Goal: Task Accomplishment & Management: Use online tool/utility

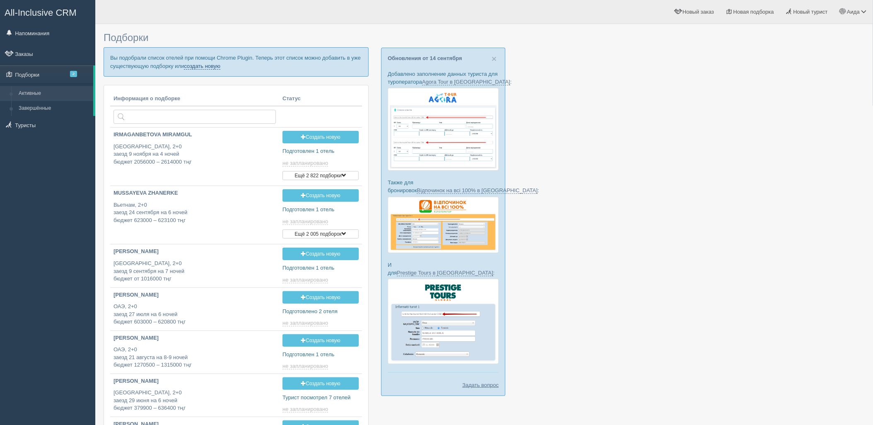
click at [194, 66] on link "создать новую" at bounding box center [202, 66] width 36 height 7
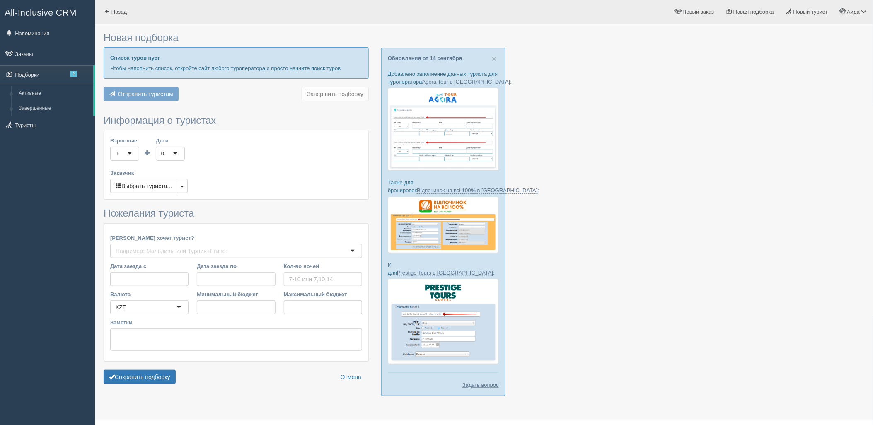
type input "4"
type input "6743000"
type input "7272700"
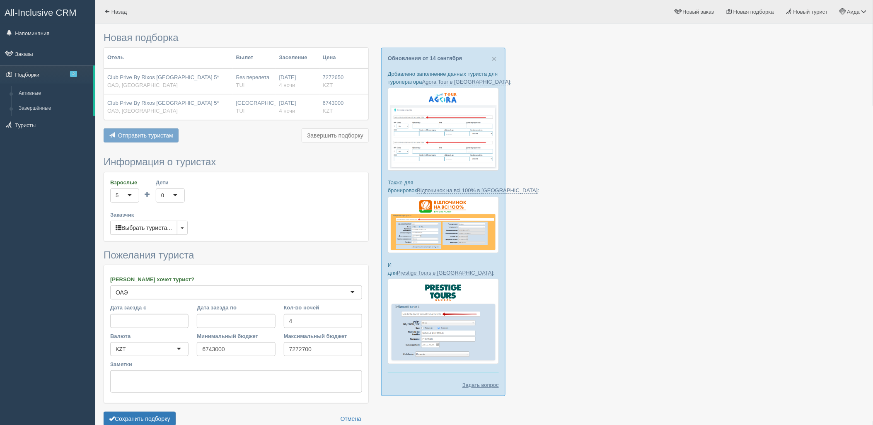
scroll to position [43, 0]
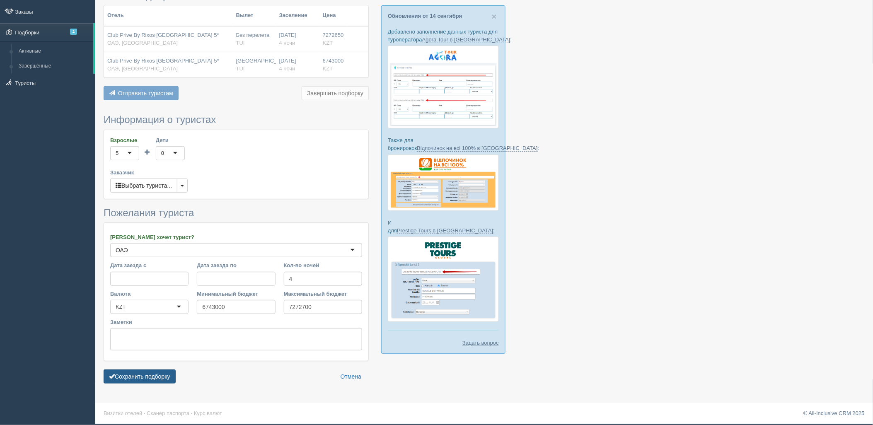
click at [156, 371] on button "Сохранить подборку" at bounding box center [140, 377] width 72 height 14
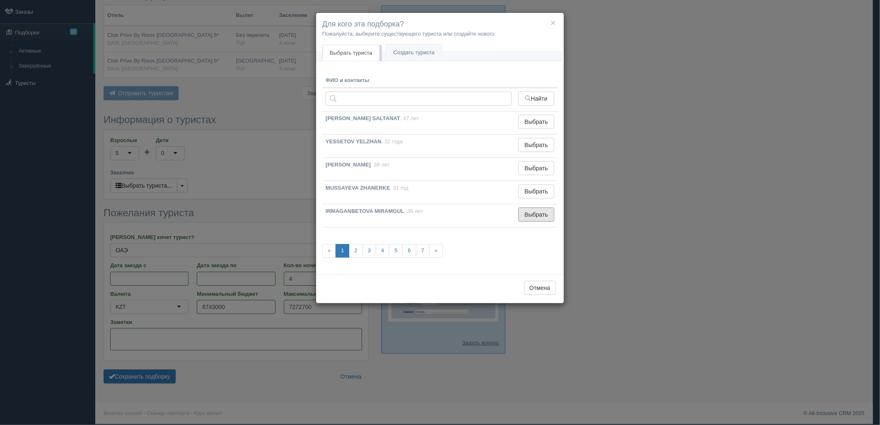
click at [530, 216] on button "Выбрать" at bounding box center [536, 215] width 36 height 14
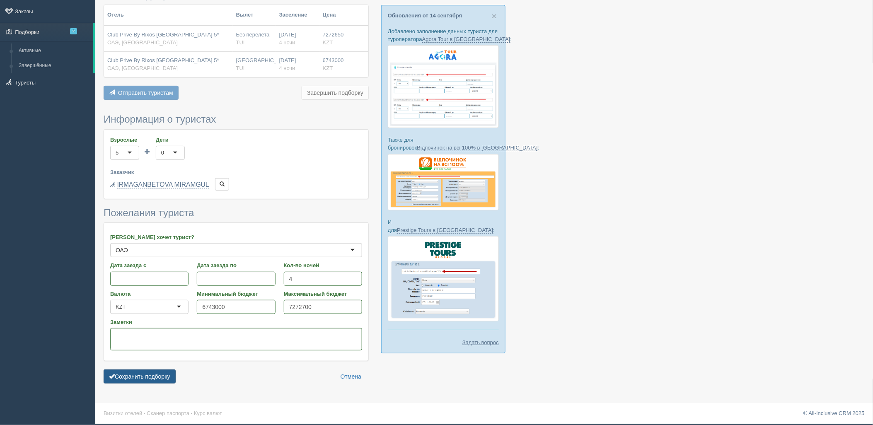
click at [138, 380] on button "Сохранить подборку" at bounding box center [140, 377] width 72 height 14
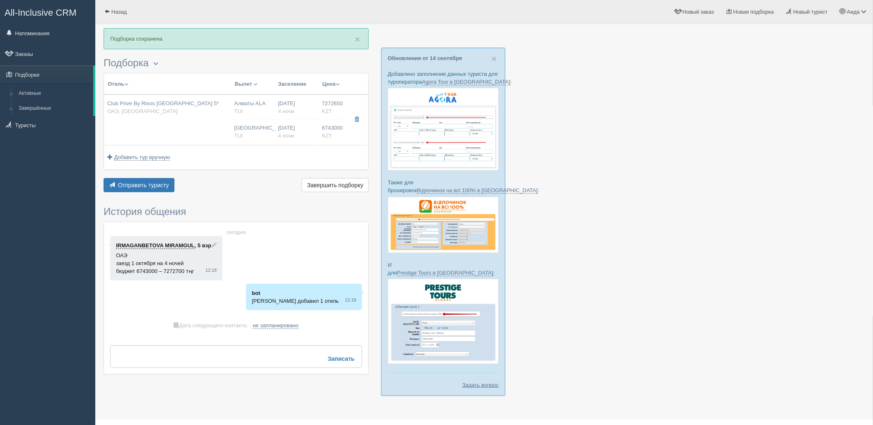
click at [126, 172] on div "Отель Разделить отели... Вылет Выезд Авиа Автобус Заселение Цена Дешёвые вначале" at bounding box center [236, 133] width 265 height 121
click at [136, 183] on span "Отправить туристу" at bounding box center [143, 185] width 51 height 7
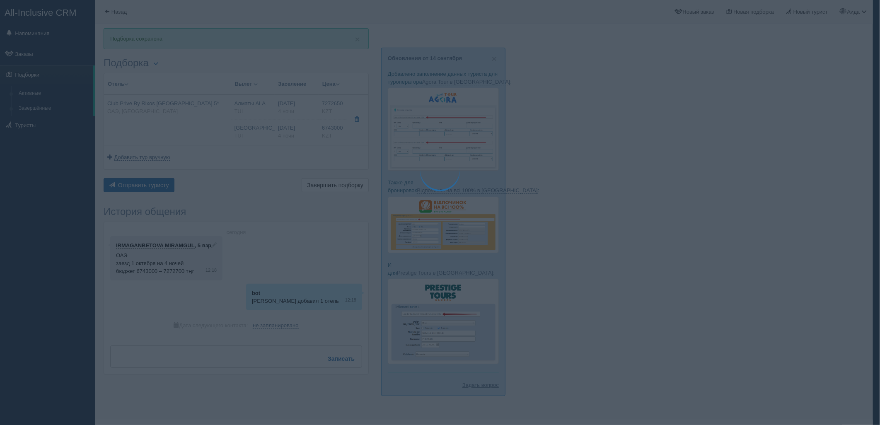
type textarea "🌞 Добрый день! Предлагаем Вам рассмотреть следующие варианты: 🌎 ОАЭ, Остров Саа…"
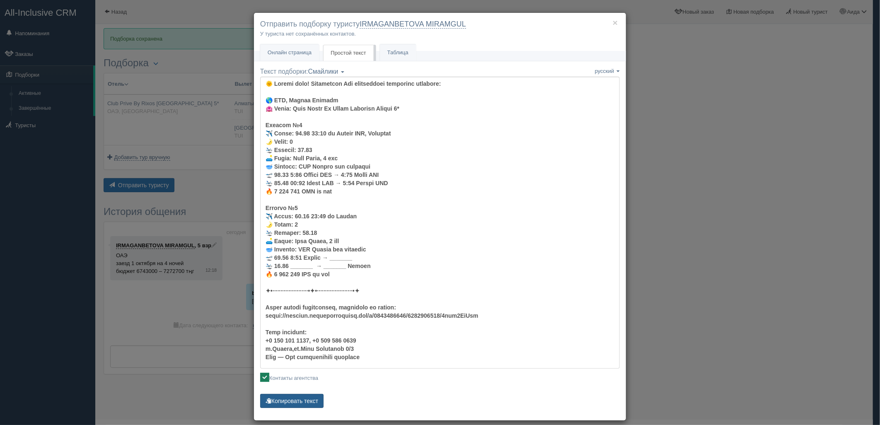
click at [312, 395] on button "Копировать текст" at bounding box center [291, 401] width 63 height 14
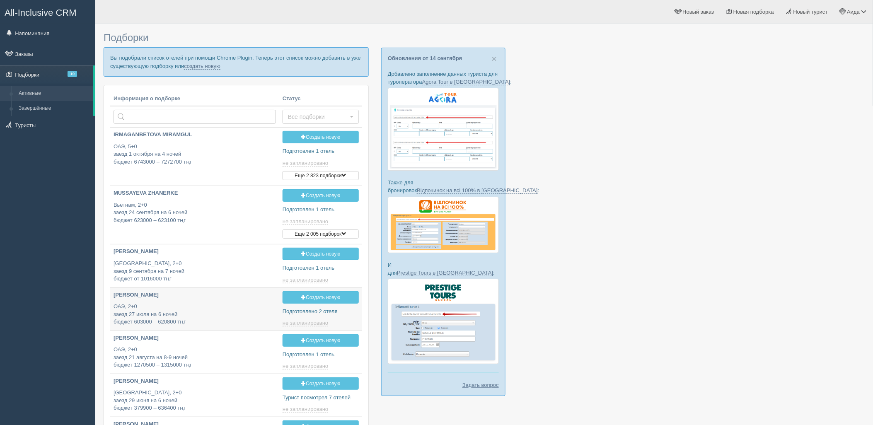
type input "2025-09-15 13:20"
type input "2025-09-15 13:00"
type input "2025-09-15 18:25"
type input "2025-09-15 16:15"
type input "2025-09-15 13:15"
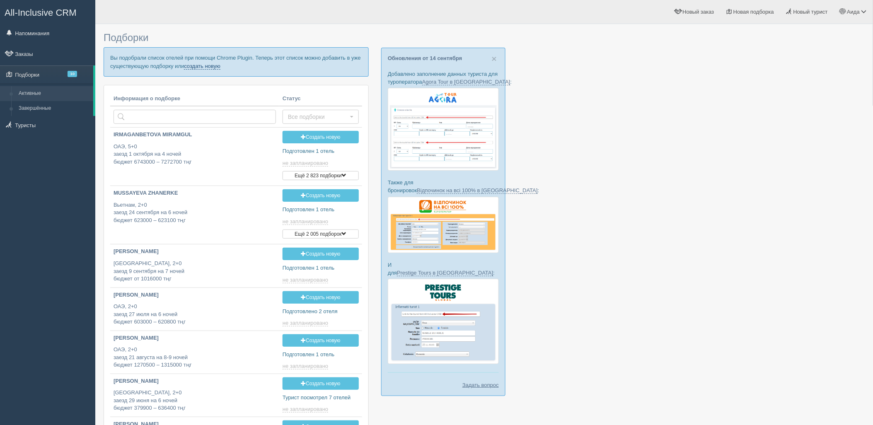
click at [214, 67] on link "создать новую" at bounding box center [202, 66] width 36 height 7
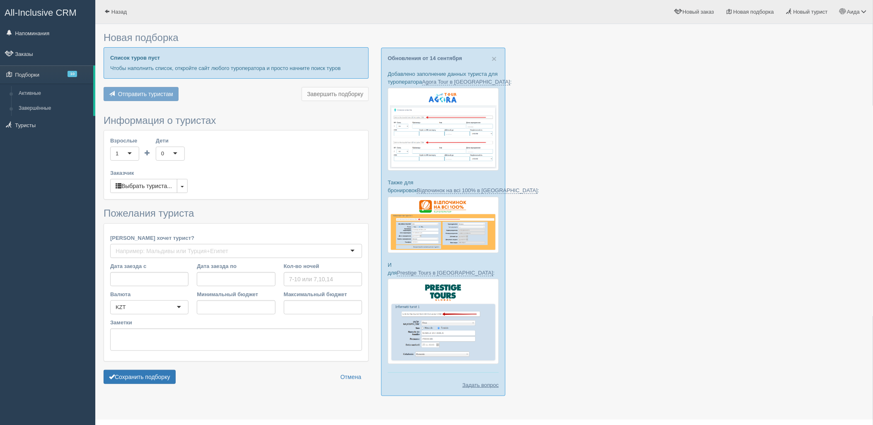
type input "4"
type input "3330200"
type input "5285000"
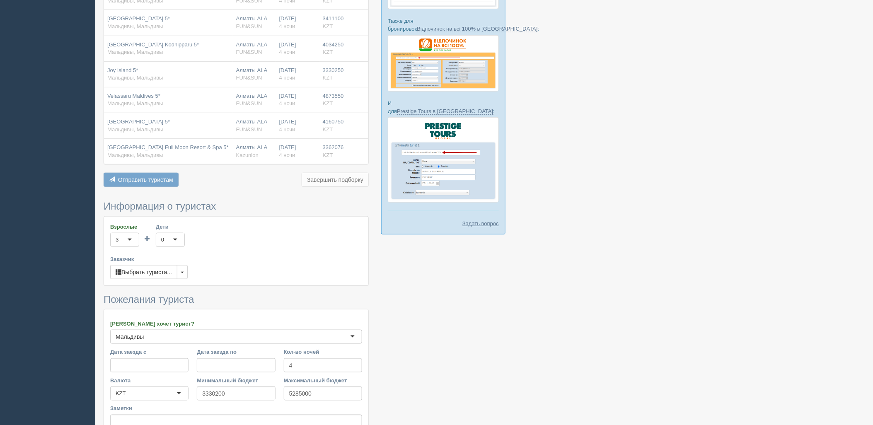
scroll to position [249, 0]
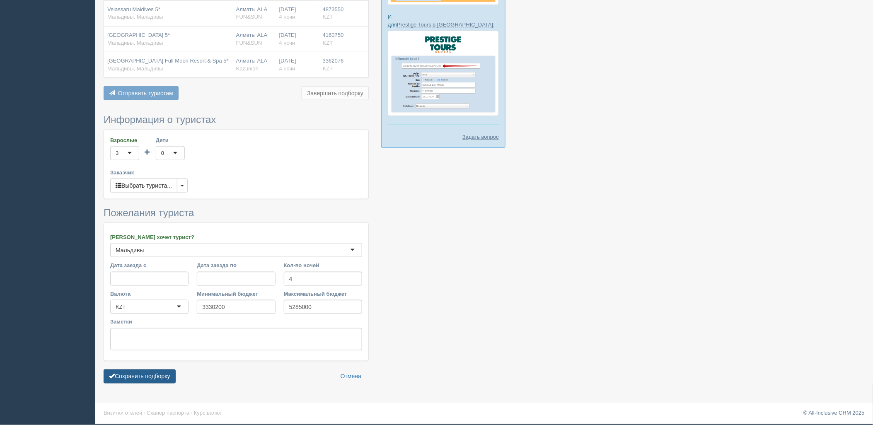
drag, startPoint x: 135, startPoint y: 374, endPoint x: 141, endPoint y: 375, distance: 6.2
click at [136, 375] on button "Сохранить подборку" at bounding box center [140, 377] width 72 height 14
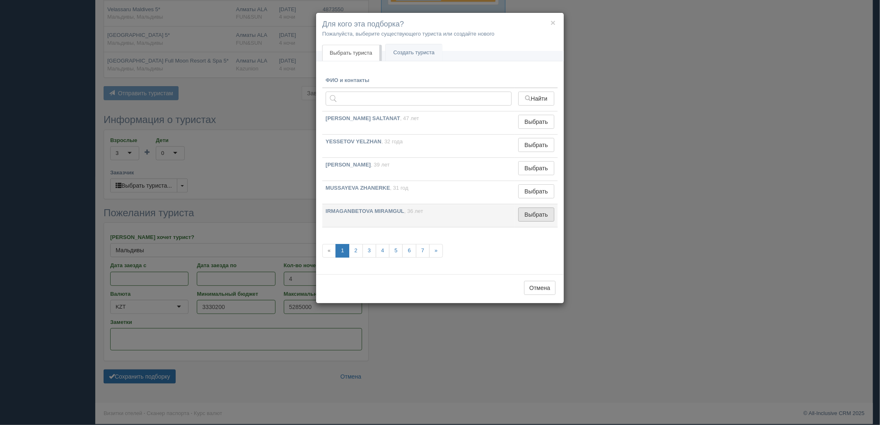
click at [540, 215] on button "Выбрать" at bounding box center [536, 215] width 36 height 14
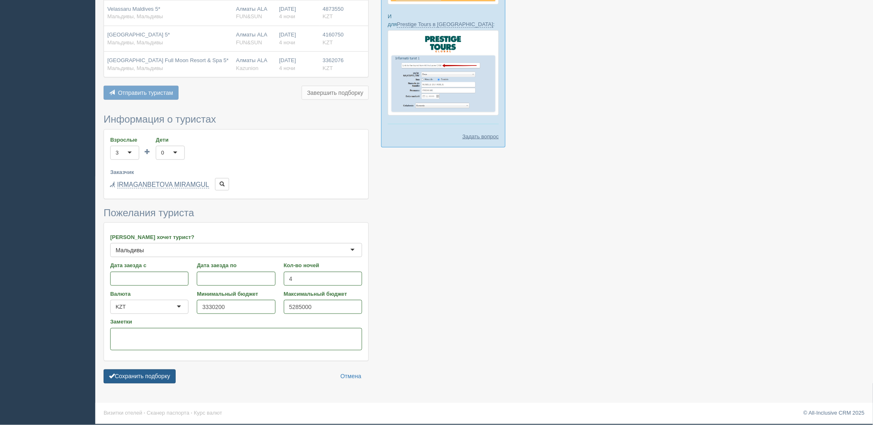
click at [154, 372] on button "Сохранить подборку" at bounding box center [140, 377] width 72 height 14
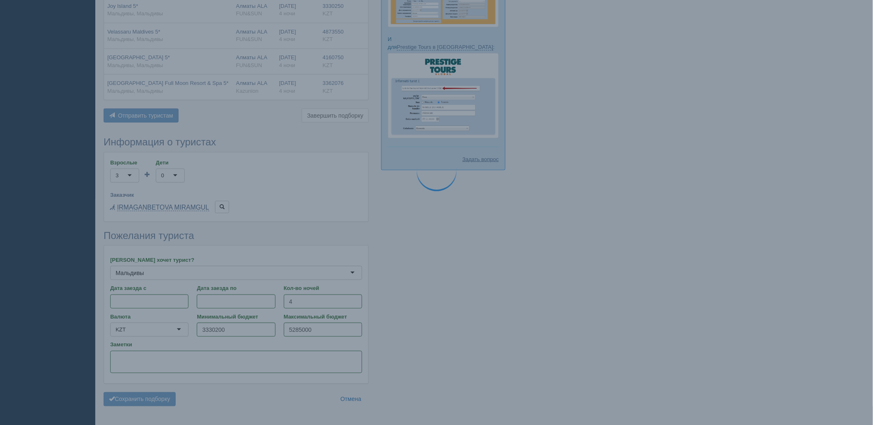
scroll to position [203, 0]
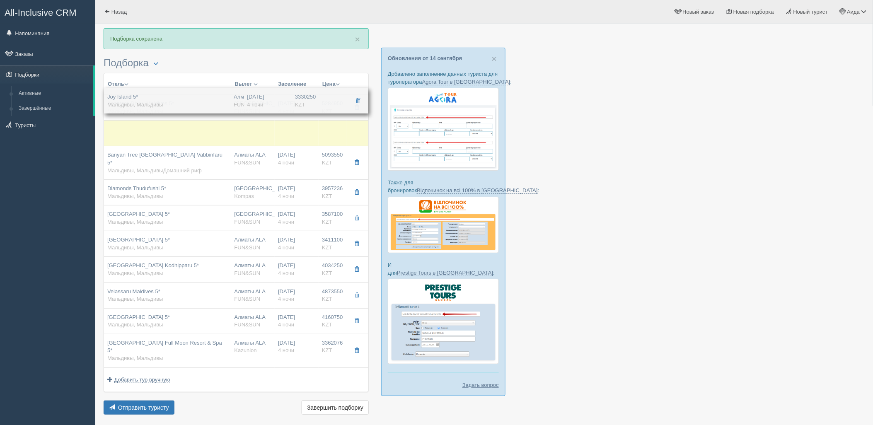
drag, startPoint x: 320, startPoint y: 270, endPoint x: 322, endPoint y: 143, distance: 127.7
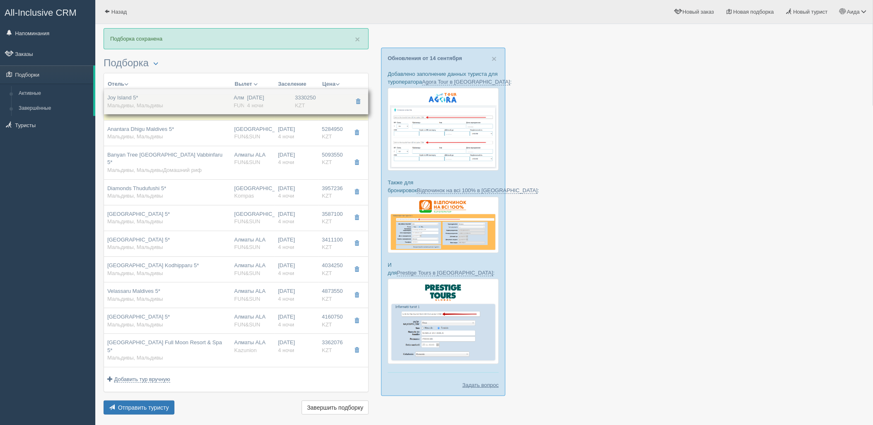
drag, startPoint x: 322, startPoint y: 128, endPoint x: 328, endPoint y: 97, distance: 31.8
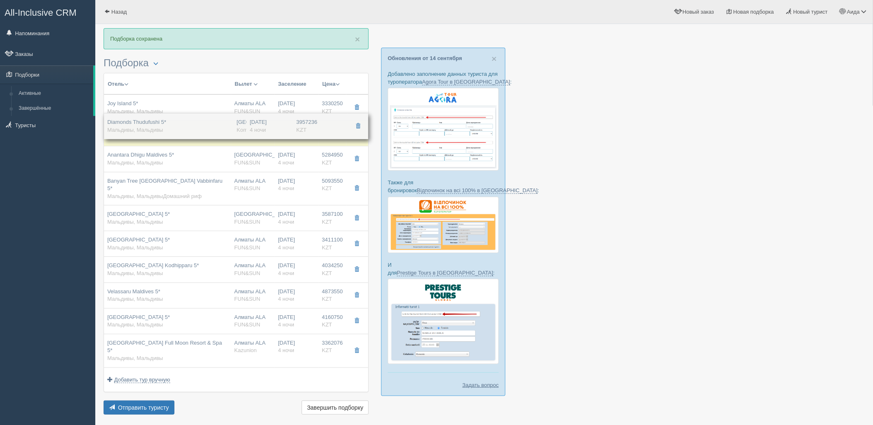
drag, startPoint x: 334, startPoint y: 186, endPoint x: 339, endPoint y: 122, distance: 64.0
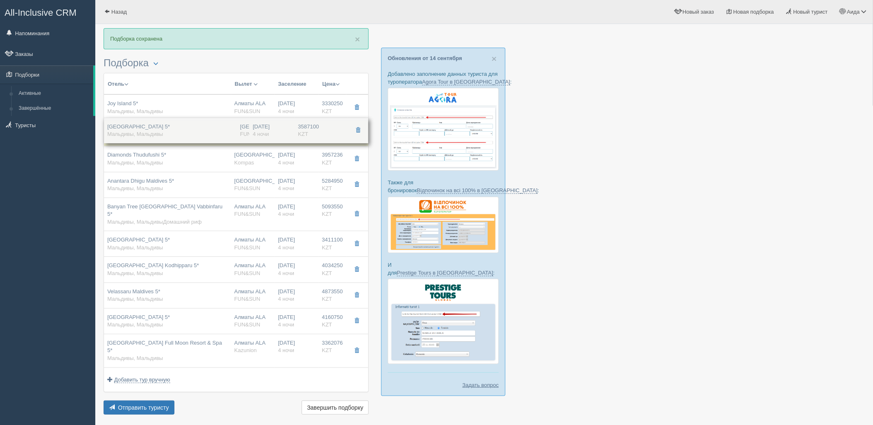
drag, startPoint x: 337, startPoint y: 209, endPoint x: 339, endPoint y: 124, distance: 85.8
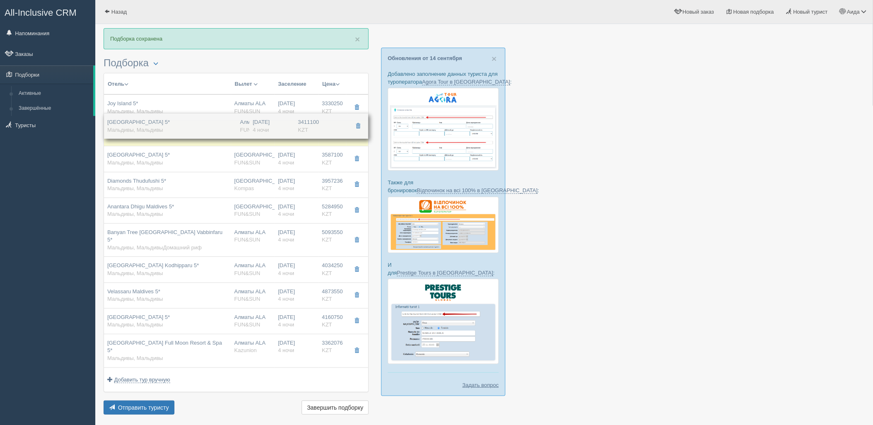
drag, startPoint x: 332, startPoint y: 218, endPoint x: 340, endPoint y: 125, distance: 93.6
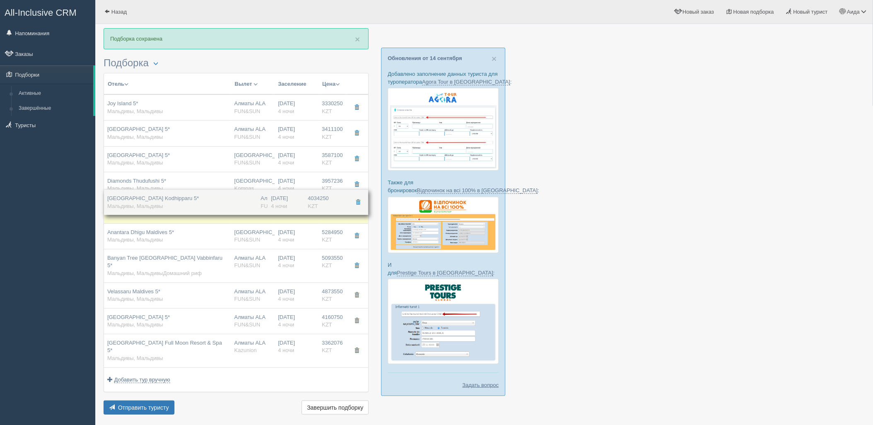
drag, startPoint x: 333, startPoint y: 261, endPoint x: 333, endPoint y: 201, distance: 60.1
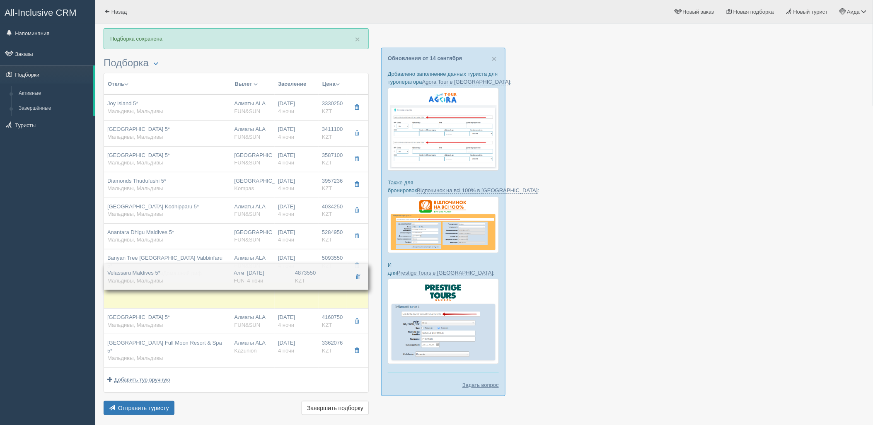
drag, startPoint x: 330, startPoint y: 288, endPoint x: 333, endPoint y: 278, distance: 10.3
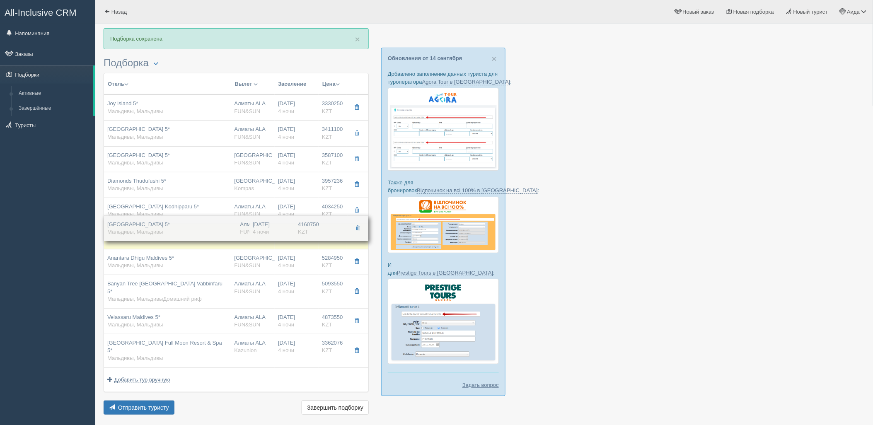
drag, startPoint x: 333, startPoint y: 309, endPoint x: 337, endPoint y: 226, distance: 83.0
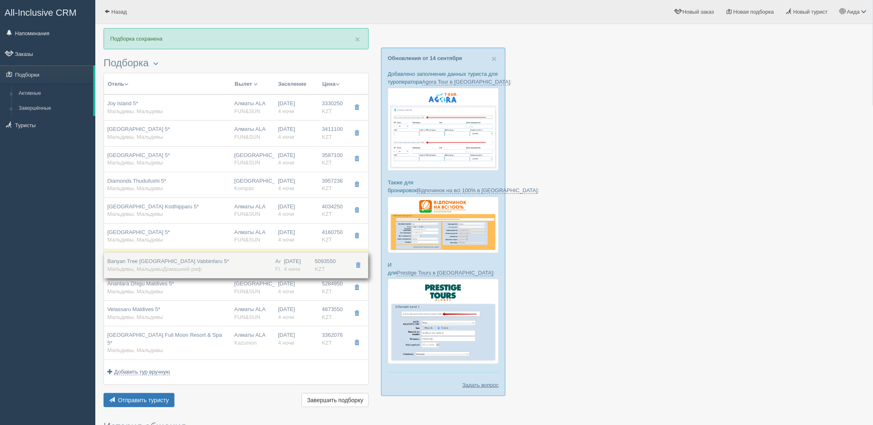
drag, startPoint x: 337, startPoint y: 293, endPoint x: 335, endPoint y: 267, distance: 26.2
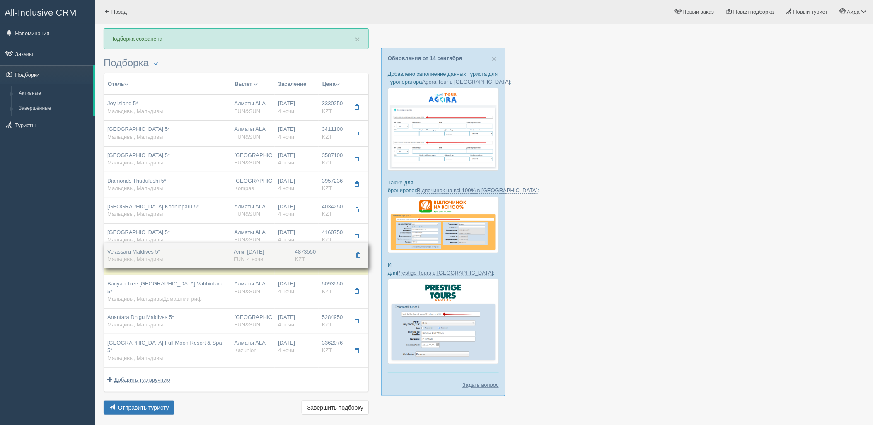
drag, startPoint x: 325, startPoint y: 321, endPoint x: 332, endPoint y: 262, distance: 58.8
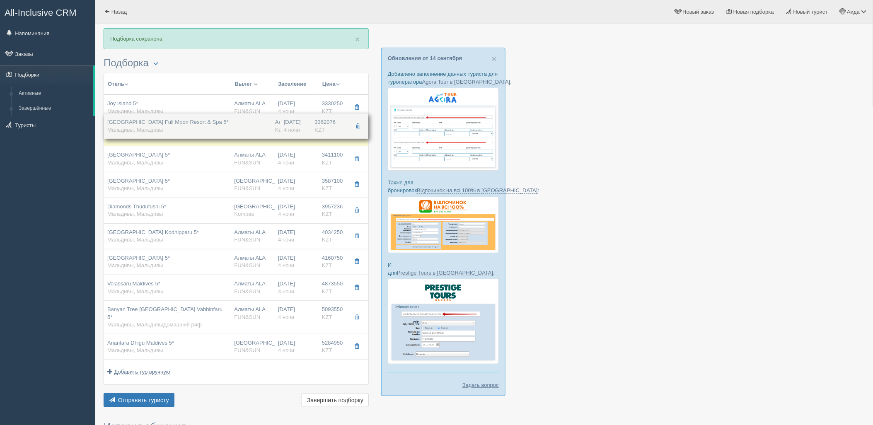
drag, startPoint x: 307, startPoint y: 325, endPoint x: 317, endPoint y: 129, distance: 195.9
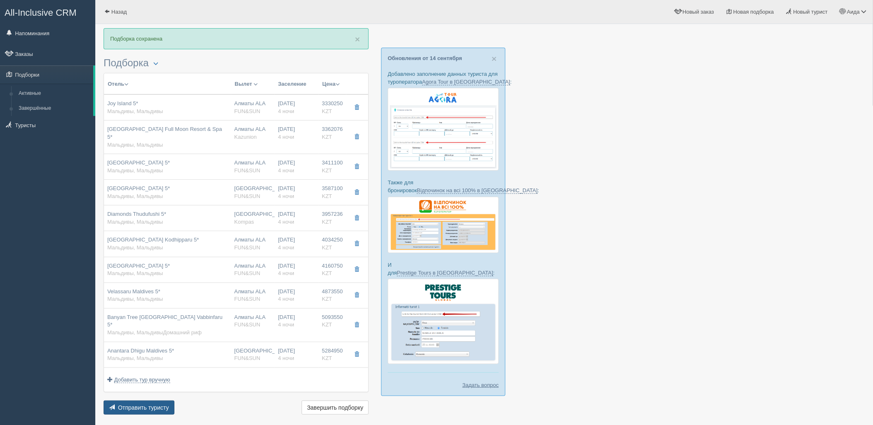
click at [153, 401] on button "Отправить туристу Отправить" at bounding box center [139, 408] width 71 height 14
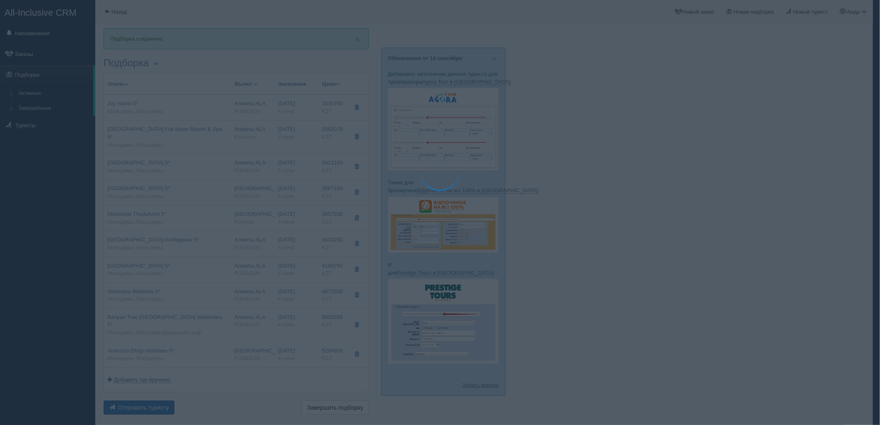
type textarea "🌞 Добрый день! Предлагаем Вам рассмотреть следующие варианты: 🌎 Мальдивы, Мальд…"
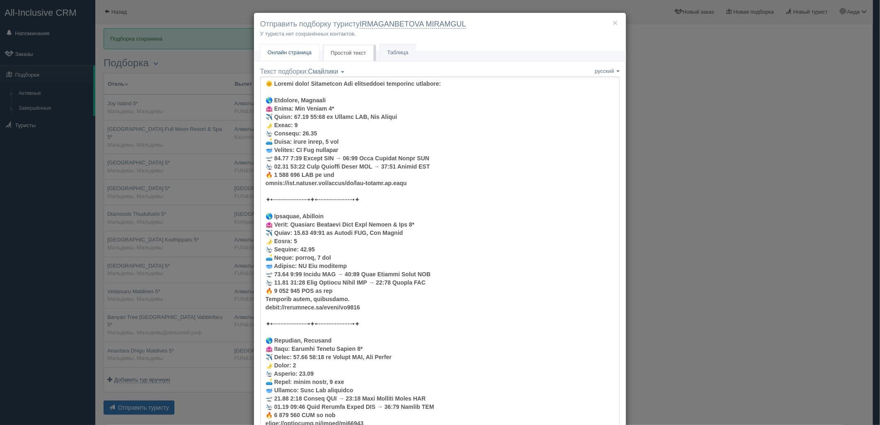
click at [289, 56] on link "Онлайн страница Онлайн" at bounding box center [289, 52] width 59 height 17
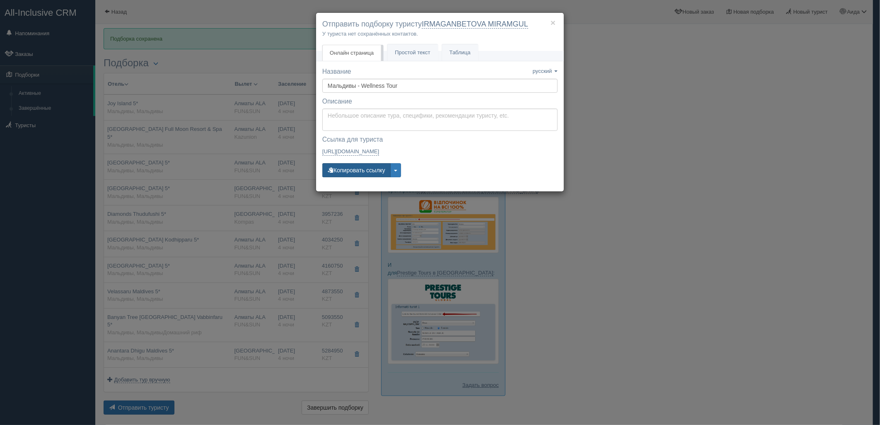
click at [363, 168] on button "Копировать ссылку" at bounding box center [356, 170] width 68 height 14
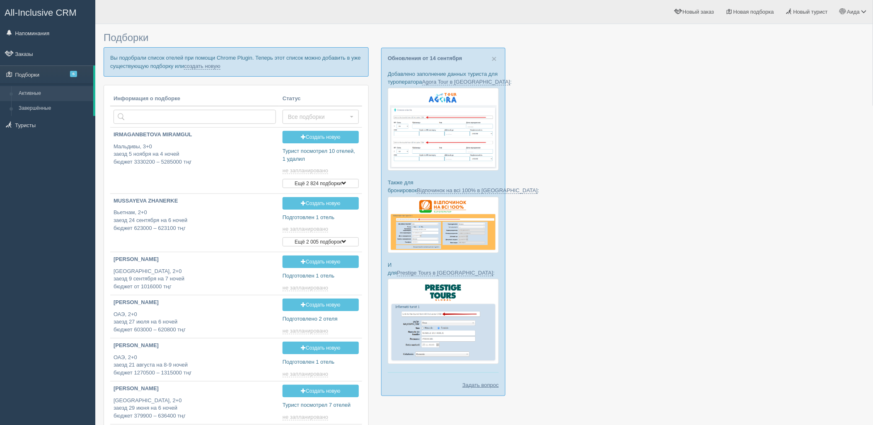
click at [220, 70] on p "Вы подобрали список отелей при помощи Chrome Plugin. Теперь этот список можно д…" at bounding box center [236, 61] width 265 height 29
click at [214, 69] on link "создать новую" at bounding box center [202, 66] width 36 height 7
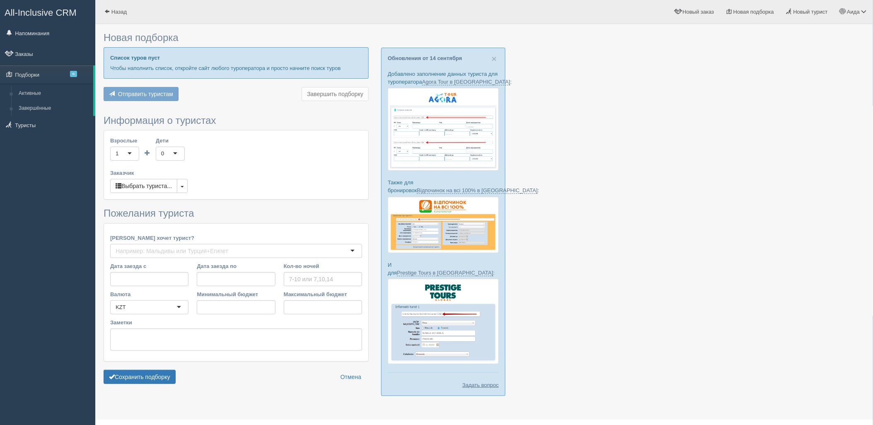
type input "7-8"
type input "1645000"
type input "1815600"
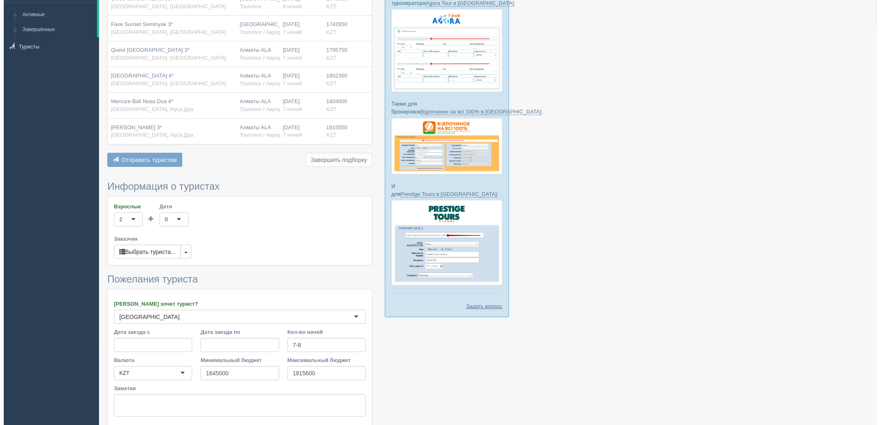
scroll to position [146, 0]
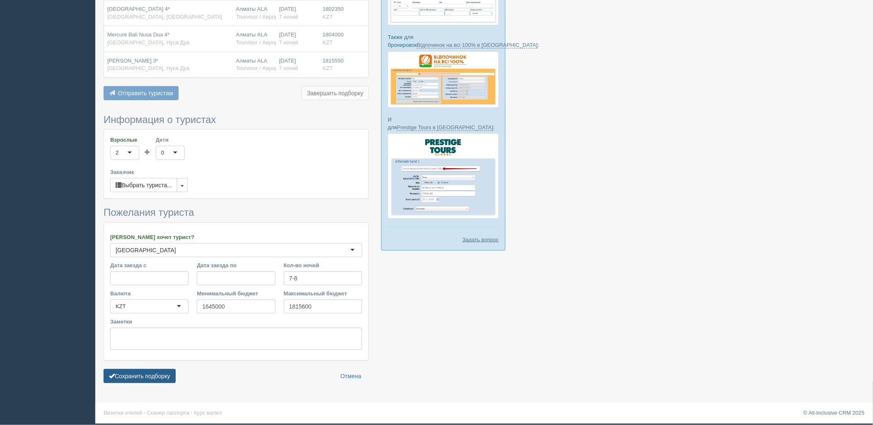
click at [143, 383] on button "Сохранить подборку" at bounding box center [140, 376] width 72 height 14
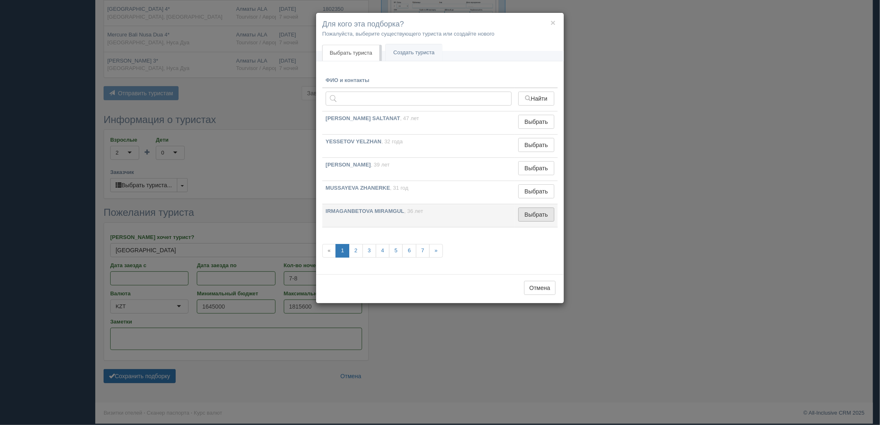
click at [523, 212] on button "Выбрать" at bounding box center [536, 215] width 36 height 14
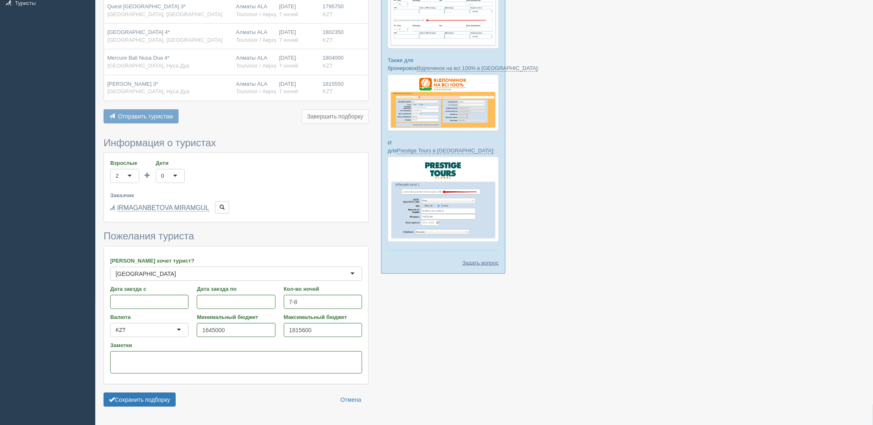
scroll to position [100, 0]
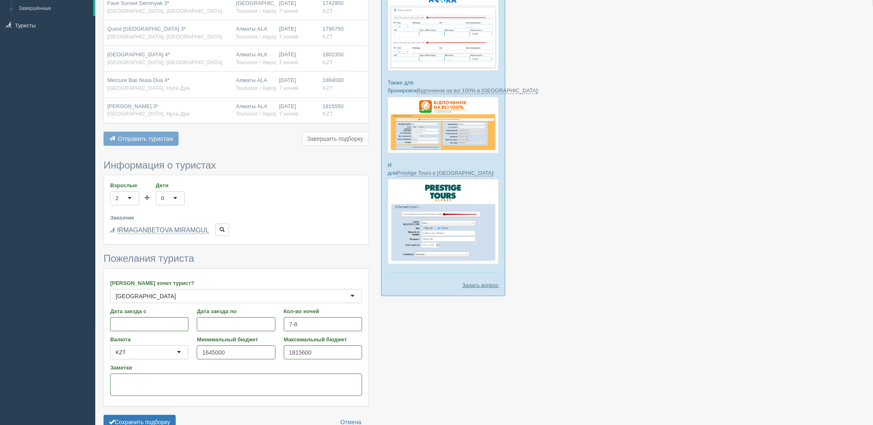
click at [131, 415] on form "Информация о туристах Взрослые 2 2 1 2 3 4 5 6 7 8 9 10 11 12 13 14 15 16 17 18…" at bounding box center [236, 297] width 265 height 274
click at [137, 418] on button "Сохранить подборку" at bounding box center [140, 422] width 72 height 14
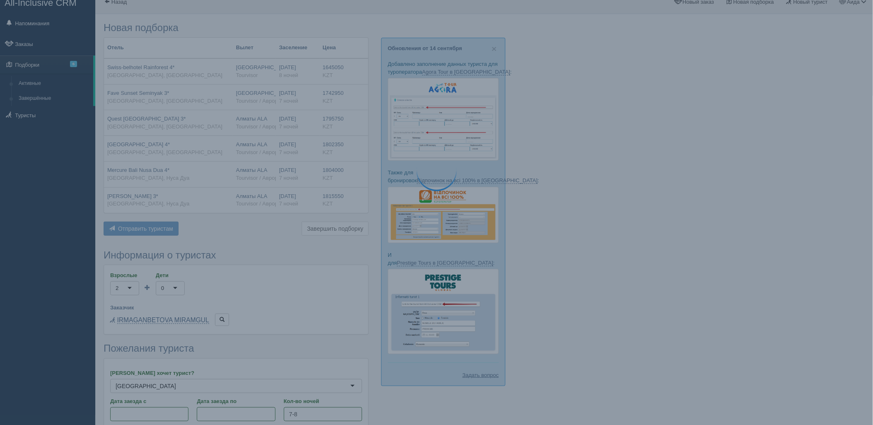
scroll to position [7, 0]
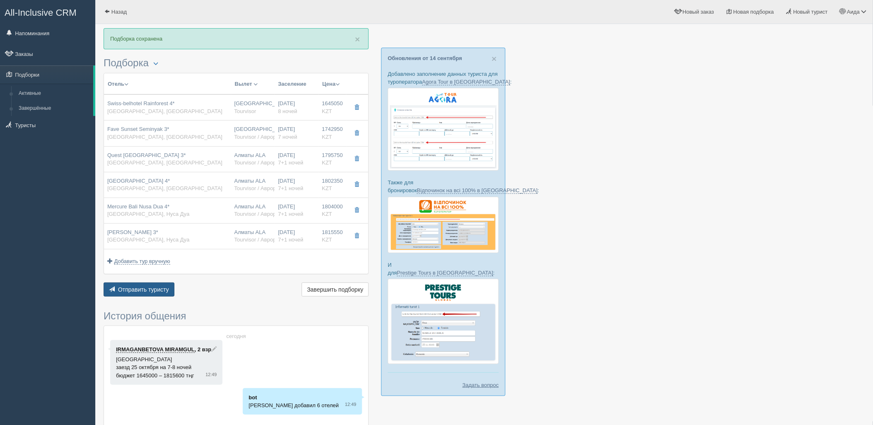
click at [162, 292] on span "Отправить туристу" at bounding box center [143, 289] width 51 height 7
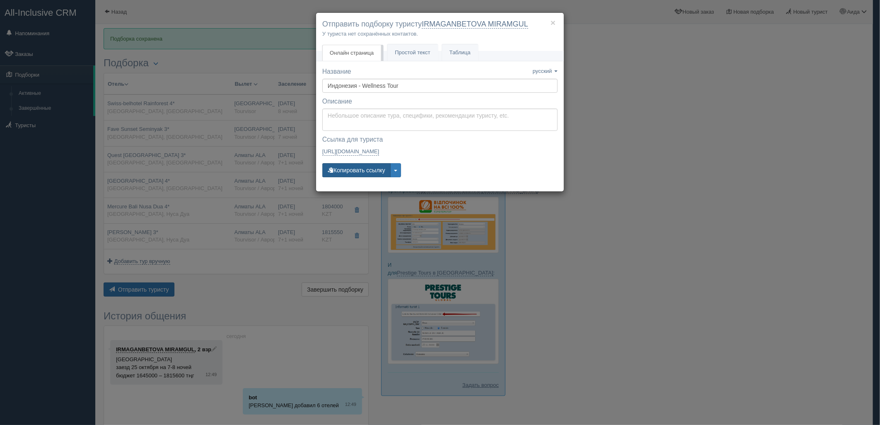
click at [359, 167] on button "Копировать ссылку" at bounding box center [356, 170] width 68 height 14
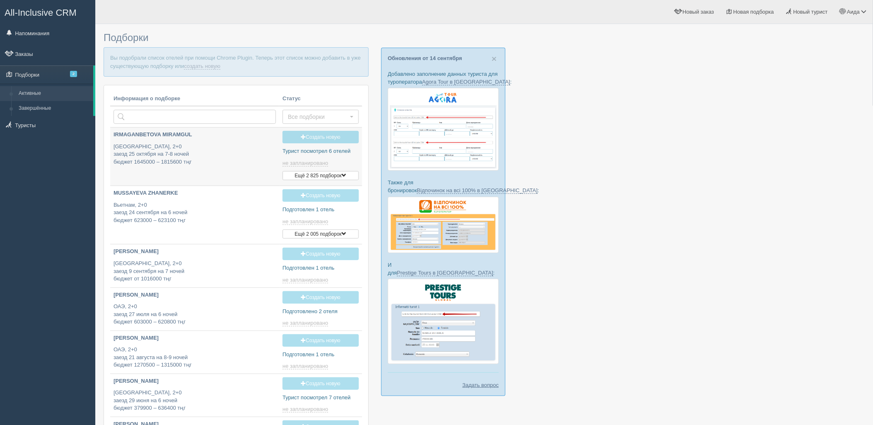
type input "[DATE] 13:45"
type input "[DATE] 16:15"
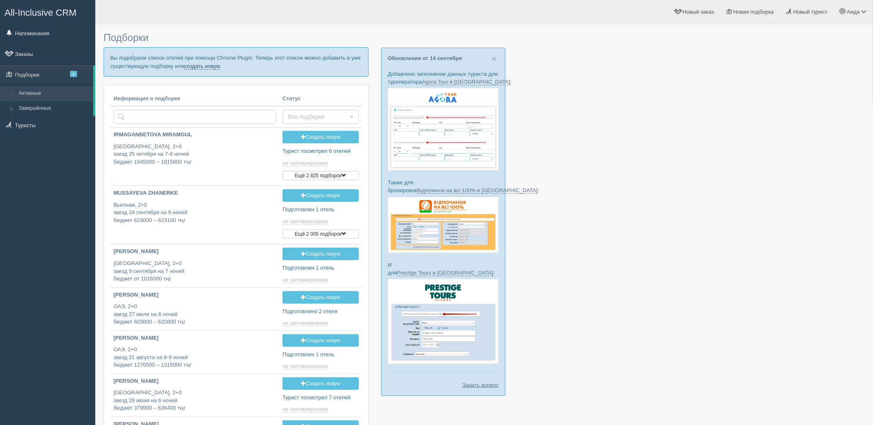
click at [216, 69] on link "создать новую" at bounding box center [202, 66] width 36 height 7
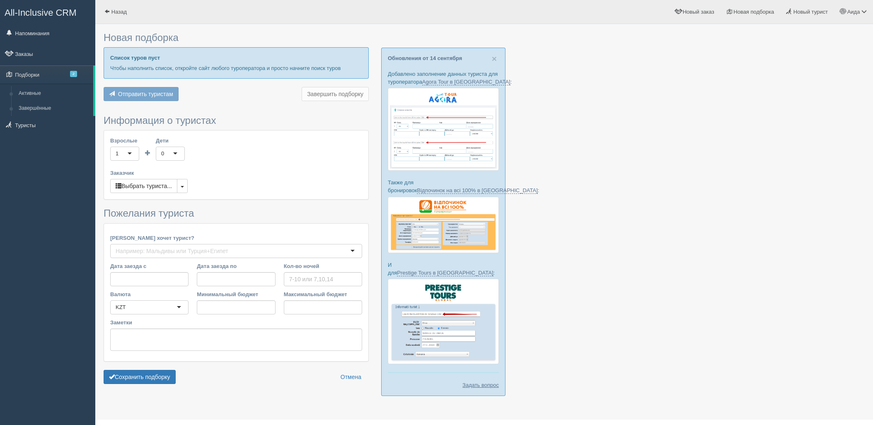
type input "7"
type input "297000"
type input "2401000"
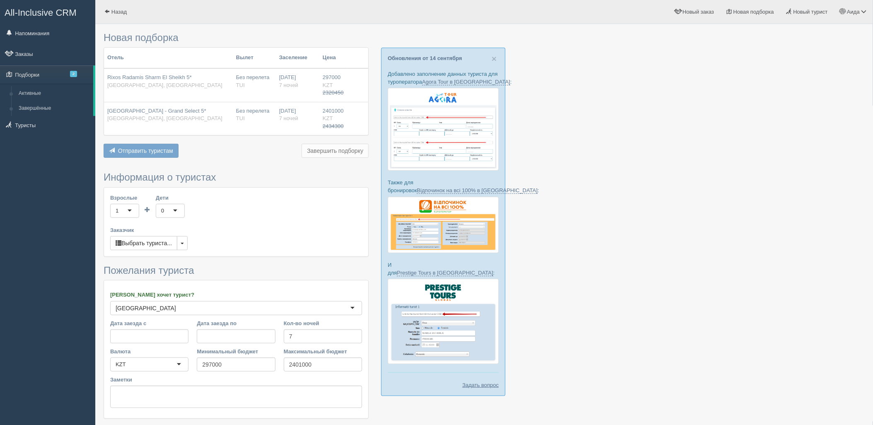
scroll to position [58, 0]
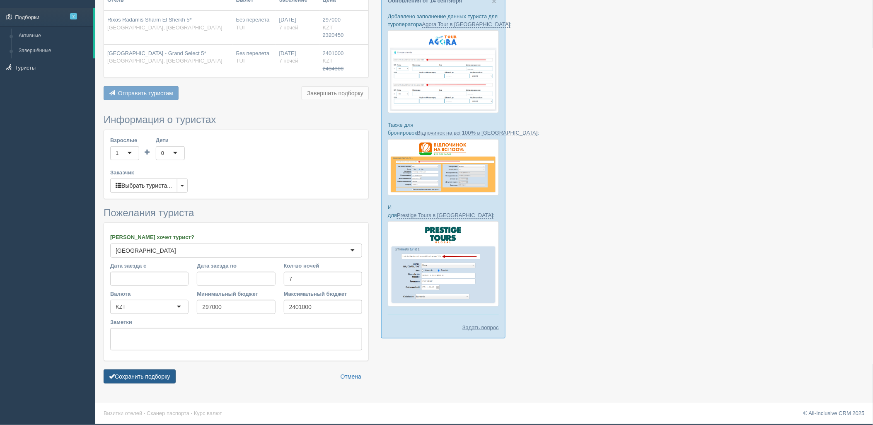
click at [135, 379] on button "Сохранить подборку" at bounding box center [140, 377] width 72 height 14
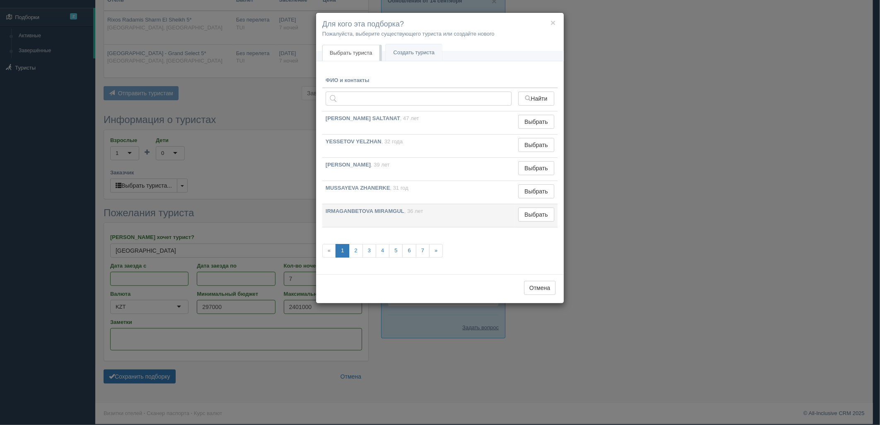
click at [552, 206] on td "Выбрать Выбран" at bounding box center [536, 215] width 43 height 23
click at [548, 213] on button "Выбрать" at bounding box center [536, 215] width 36 height 14
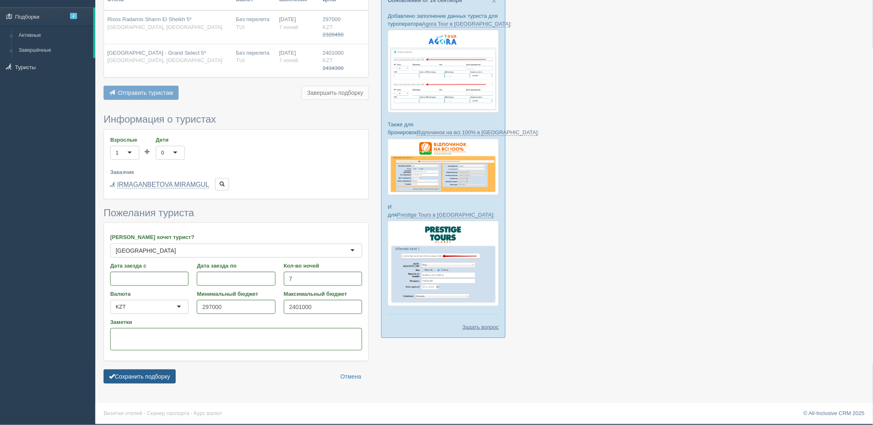
click at [135, 375] on button "Сохранить подборку" at bounding box center [140, 377] width 72 height 14
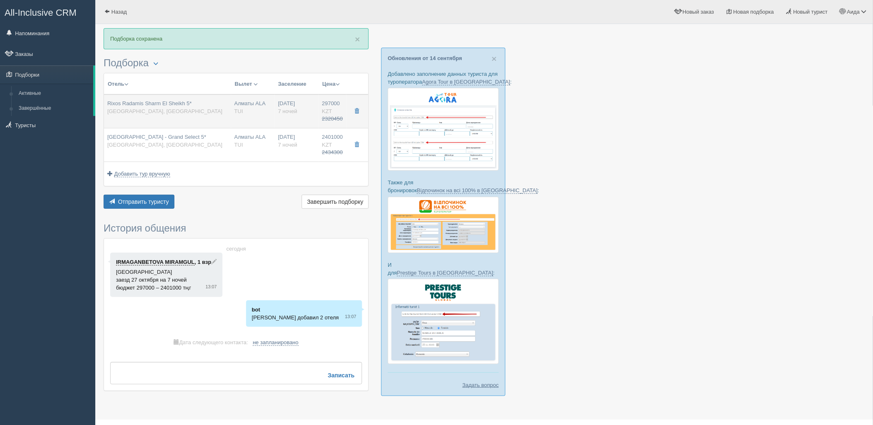
click at [295, 110] on span "7 ночей" at bounding box center [287, 111] width 19 height 6
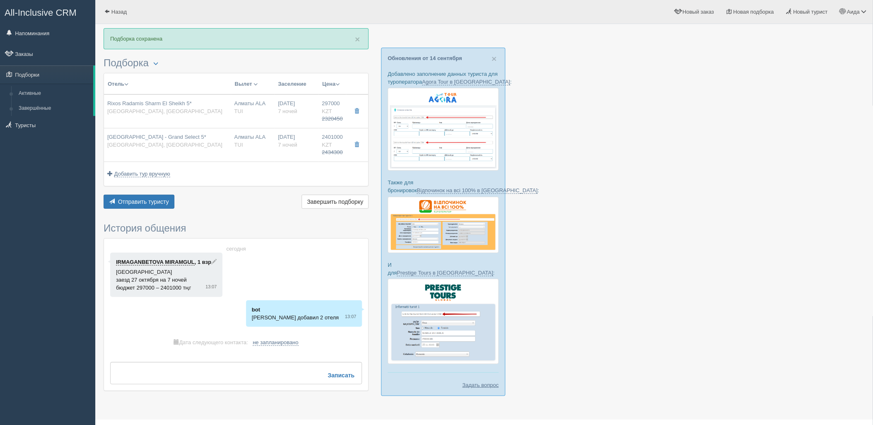
type input "Rixos Radamis Sharm El Sheikh 5*"
type input "Египет"
type input "Шарм-эль-Шейх"
type input "297000.00"
type input "2320450.00"
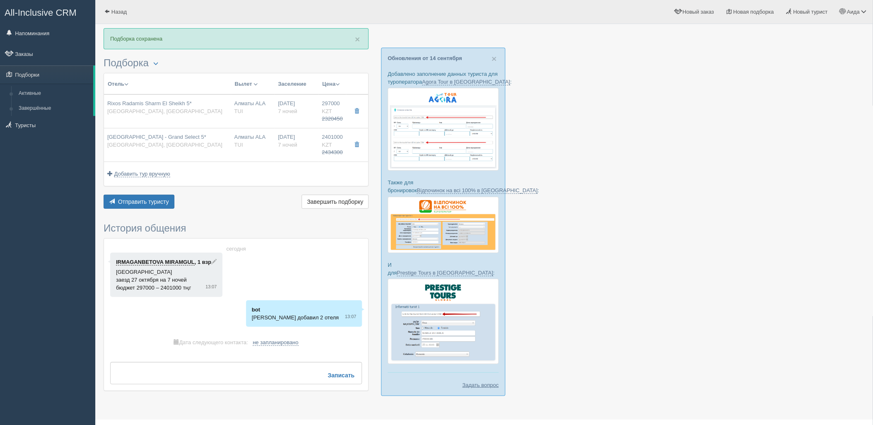
type input "Алматы ALA"
type input "Шарм-эль-Шейх SSH"
type input "12:55"
type input "17:00"
type input "Air Astana"
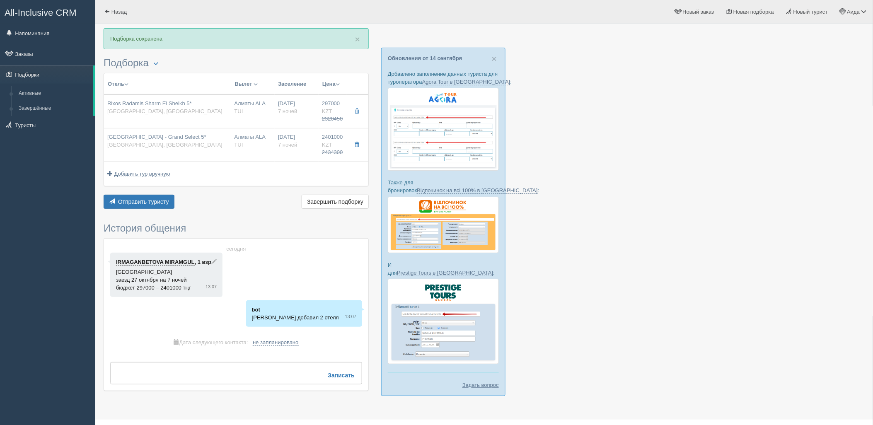
type input "18:00"
type input "01:55"
type input "7"
type input "SUPERIOR ROOM BLUE PLANET"
type input "Ultra All Inclusive"
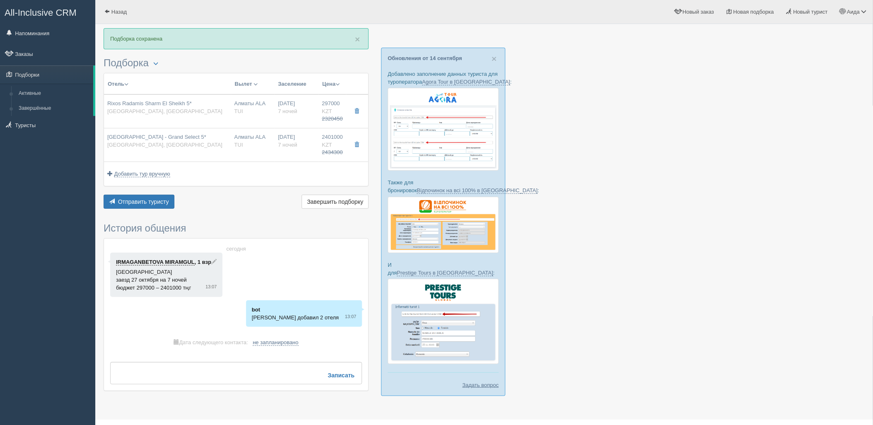
type input "TUI"
type input "https://newb2b.fstravel.com/hotel/851819"
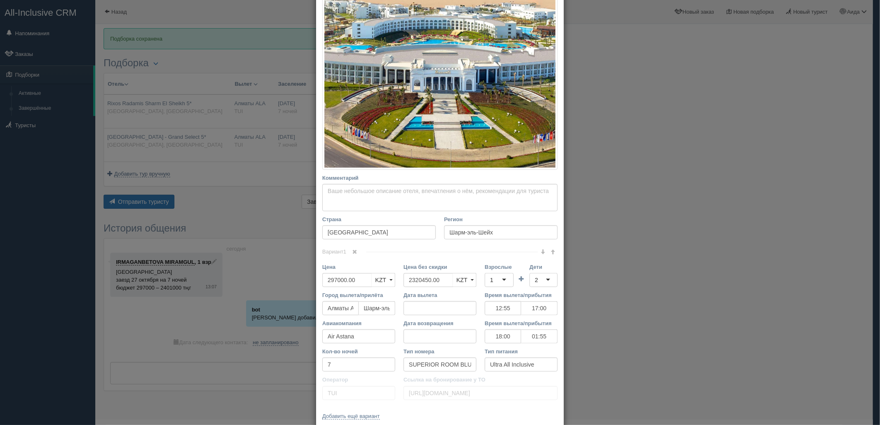
scroll to position [160, 0]
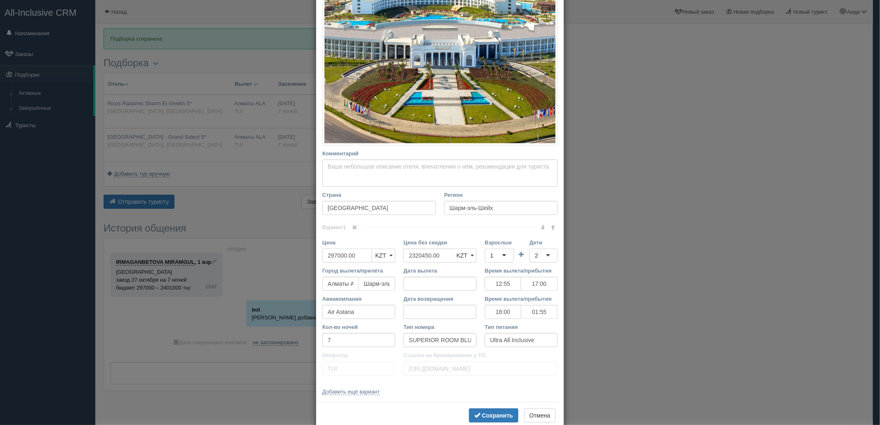
click at [330, 257] on input "297000.00" at bounding box center [347, 256] width 50 height 14
click at [326, 255] on input "297000.00" at bounding box center [347, 256] width 50 height 14
click at [325, 255] on input "297000.00" at bounding box center [347, 256] width 50 height 14
click at [327, 255] on input "297000.00" at bounding box center [347, 256] width 50 height 14
click at [327, 254] on input "2297000.00" at bounding box center [347, 256] width 50 height 14
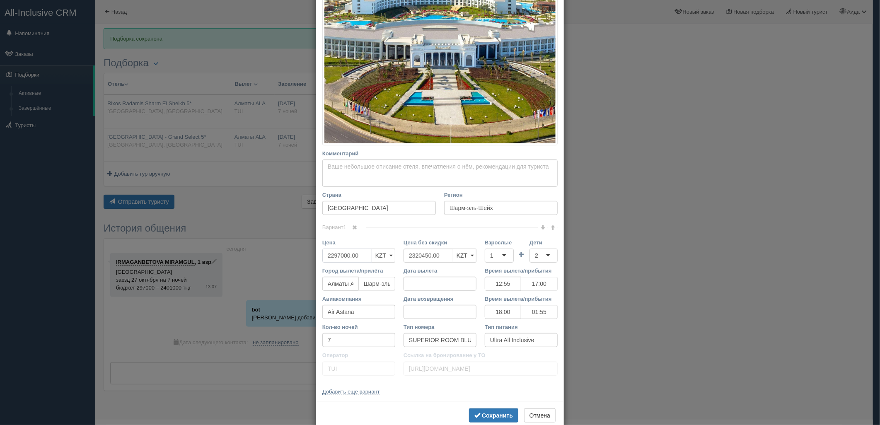
click at [337, 254] on input "2297000.00" at bounding box center [347, 256] width 50 height 14
type input "2297000.00"
click at [489, 410] on button "Сохранить" at bounding box center [493, 416] width 49 height 14
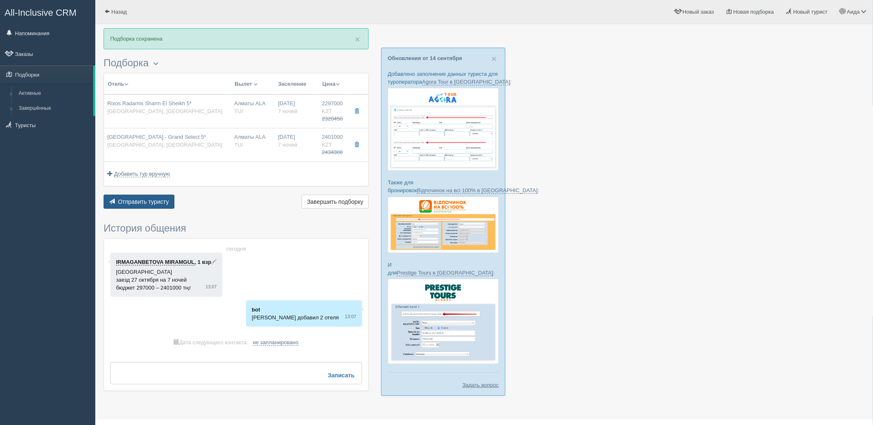
click at [166, 207] on button "Отправить туристу Отправить" at bounding box center [139, 202] width 71 height 14
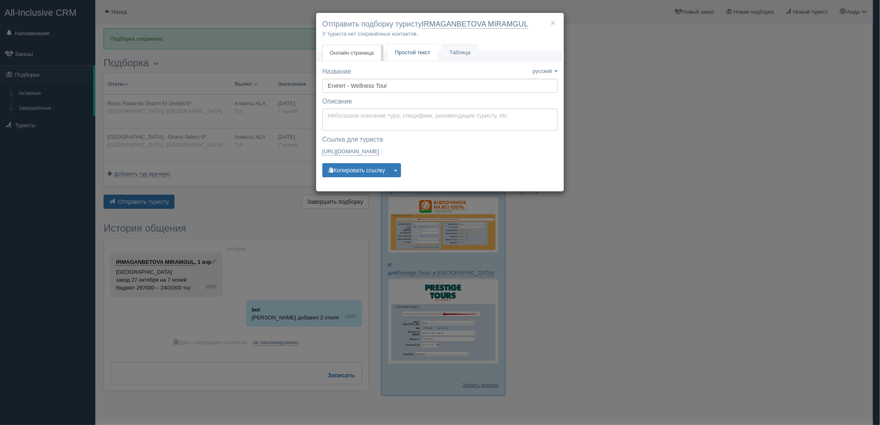
click at [410, 46] on link "Простой текст Текст" at bounding box center [413, 52] width 51 height 17
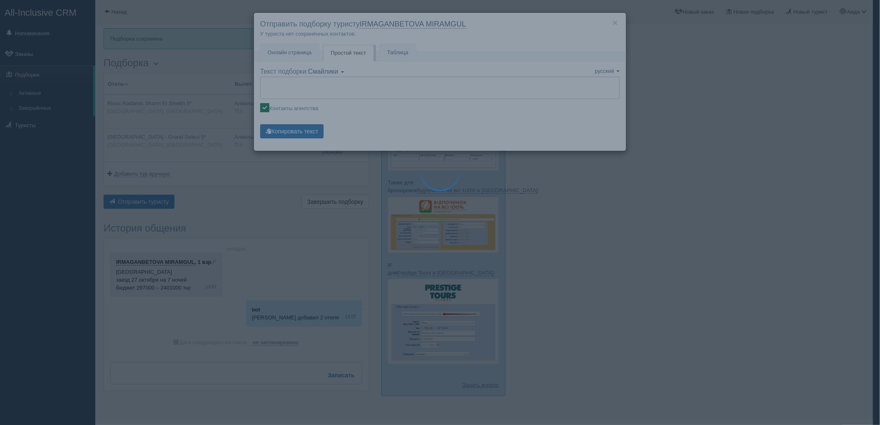
type textarea "🌞 Добрый день! Предлагаем Вам рассмотреть следующие варианты: 🌎 Египет, Шарм-эл…"
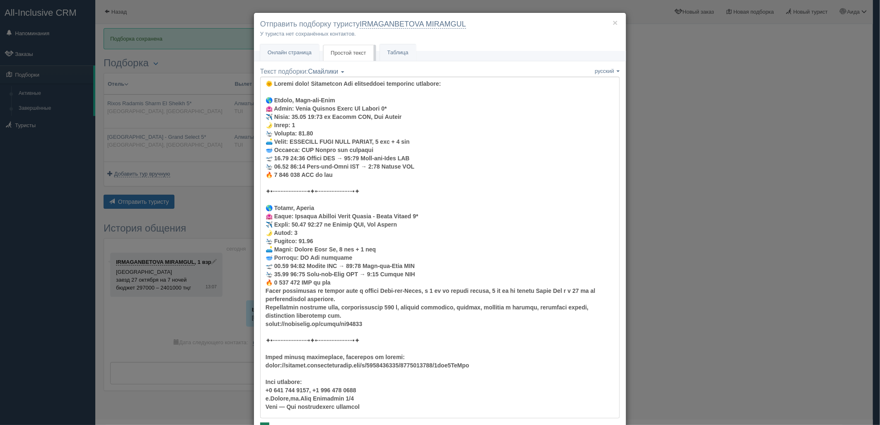
scroll to position [58, 0]
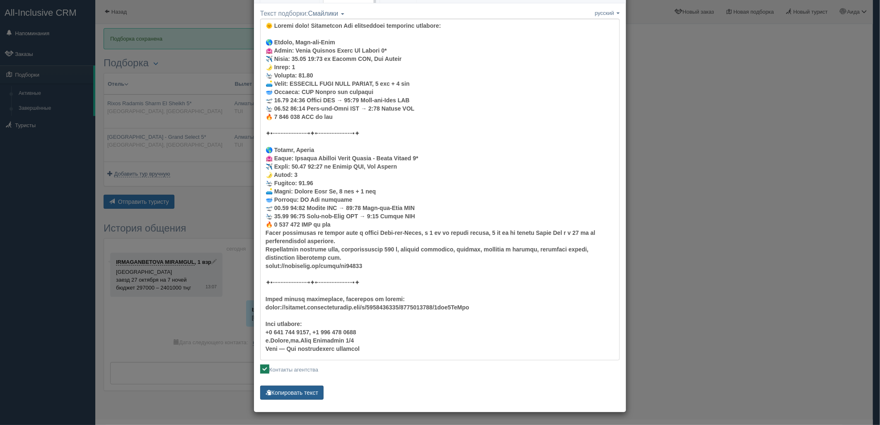
click at [307, 388] on button "Копировать текст" at bounding box center [291, 393] width 63 height 14
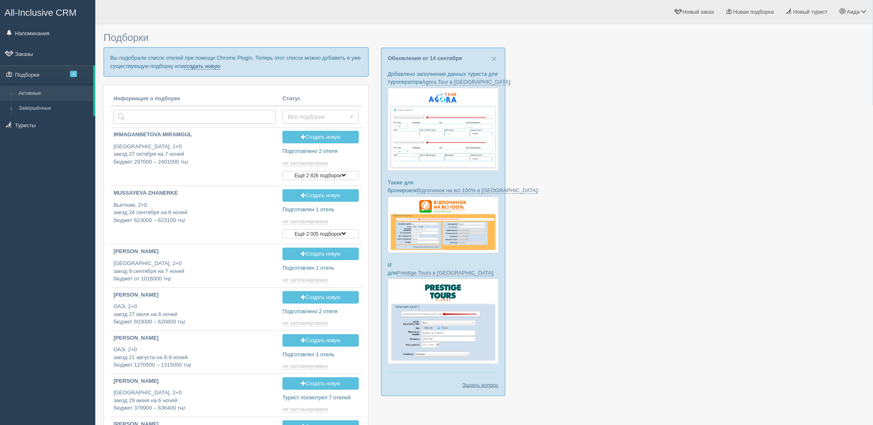
click at [202, 67] on link "создать новую" at bounding box center [202, 66] width 36 height 7
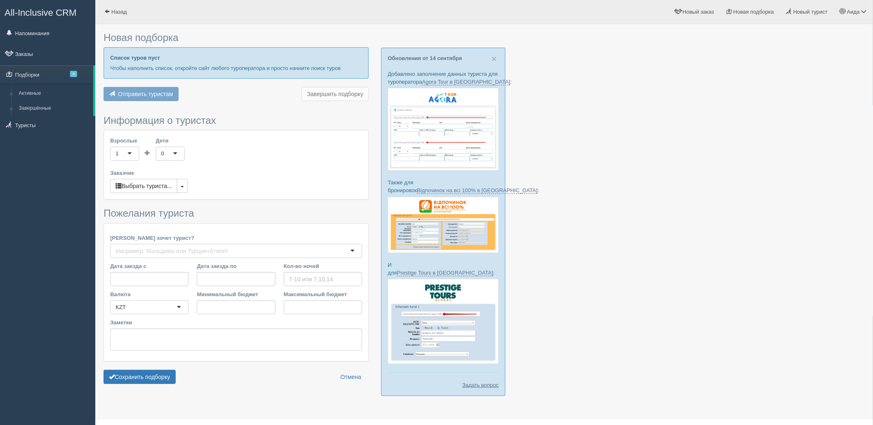
type input "6-7"
type input "1729700"
type input "2868000"
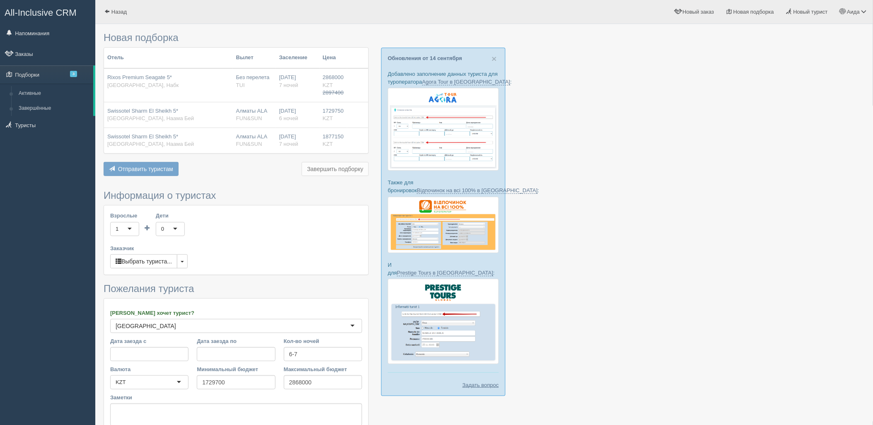
scroll to position [76, 0]
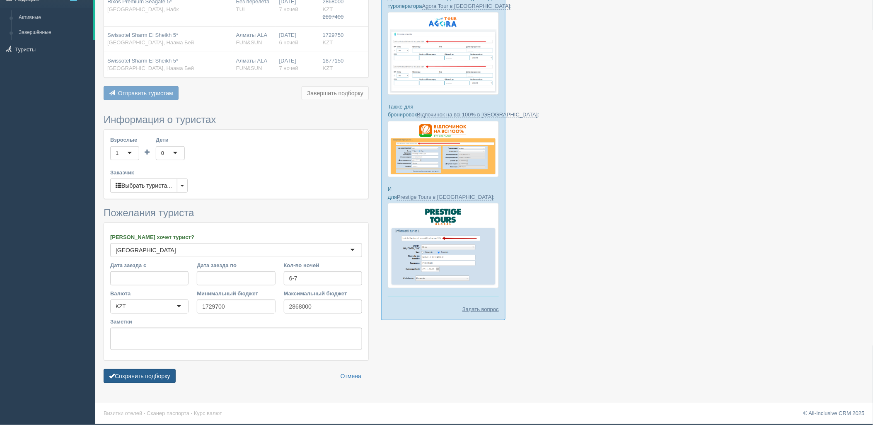
click at [138, 385] on form "Информация о туристах Взрослые 1 1 Дети 0 0 Возраст детей Заказчик Выбрать тури…" at bounding box center [236, 250] width 265 height 273
click at [140, 383] on button "Сохранить подборку" at bounding box center [140, 376] width 72 height 14
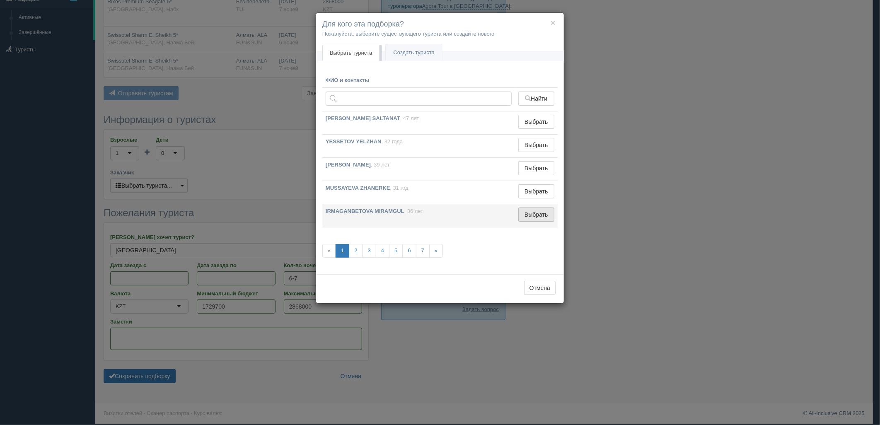
click at [527, 212] on button "Выбрать" at bounding box center [536, 215] width 36 height 14
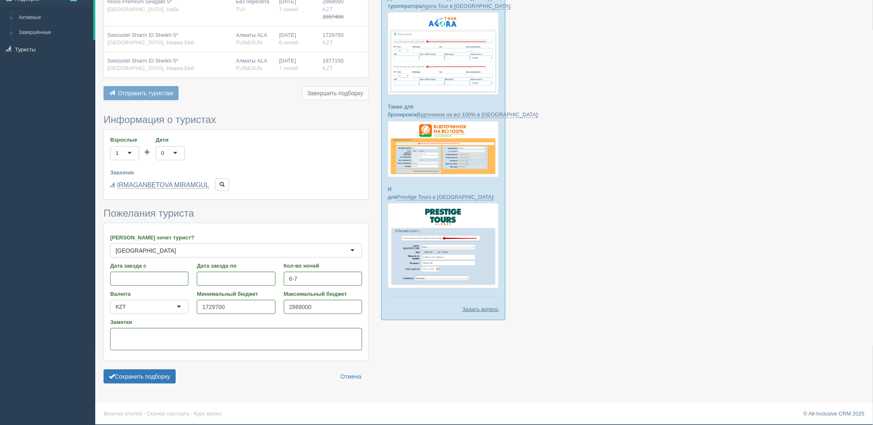
click at [148, 386] on form "Информация о туристах Взрослые 1 1 Дети 0 0 Возраст детей Заказчик Выбрать тури…" at bounding box center [236, 251] width 265 height 274
click at [151, 378] on button "Сохранить подборку" at bounding box center [140, 377] width 72 height 14
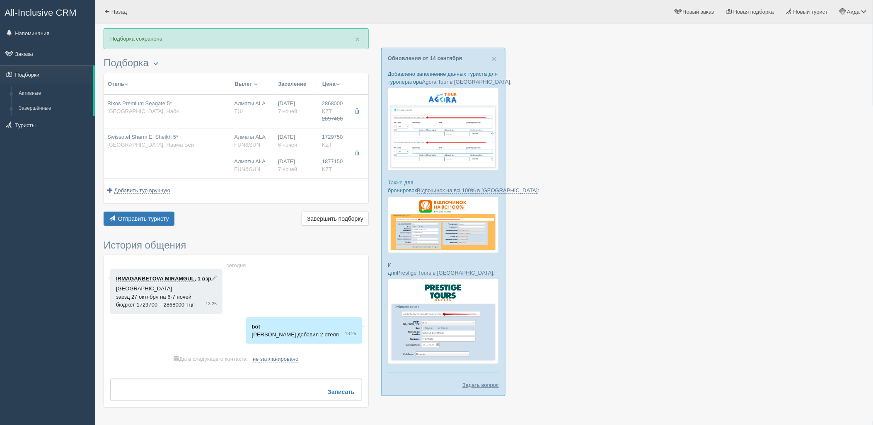
click at [143, 238] on div "× Подборка сохранена Подборка Менеджер: Аида Темирова Показать удалённые отели …" at bounding box center [236, 222] width 265 height 388
click at [146, 222] on button "Отправить туристу Отправить" at bounding box center [139, 219] width 71 height 14
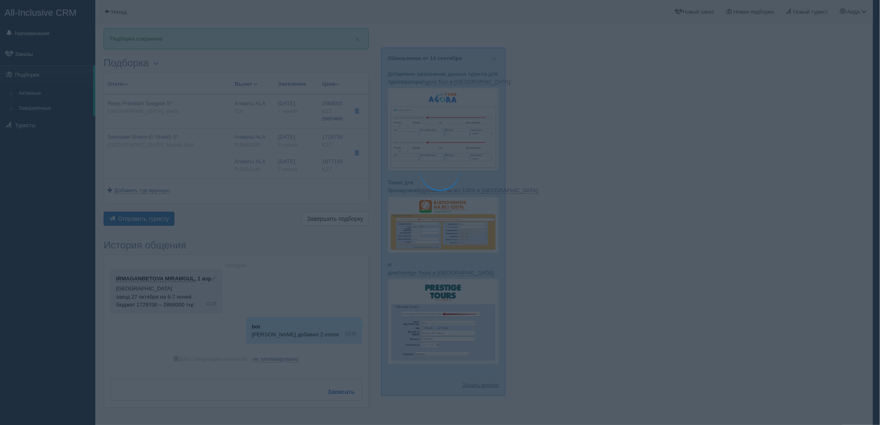
type textarea "🌞 Добрый день! Предлагаем Вам рассмотреть следующие варианты: 🌎 Египет, Набк 🏩 …"
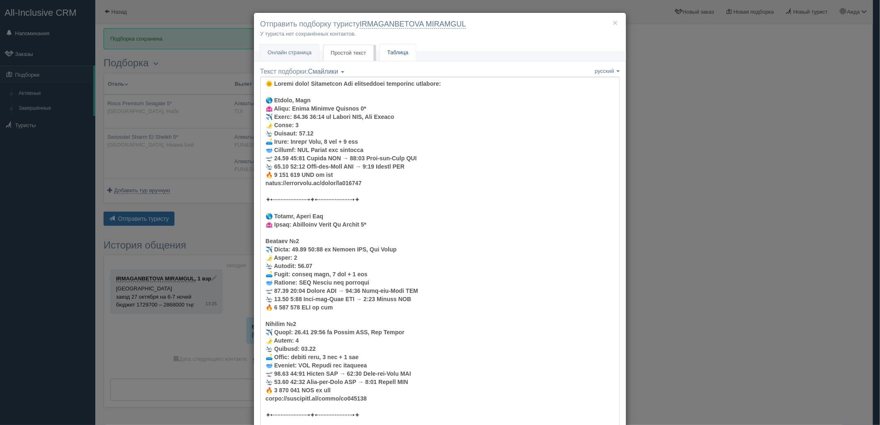
click at [398, 57] on link "Таблица" at bounding box center [398, 52] width 36 height 17
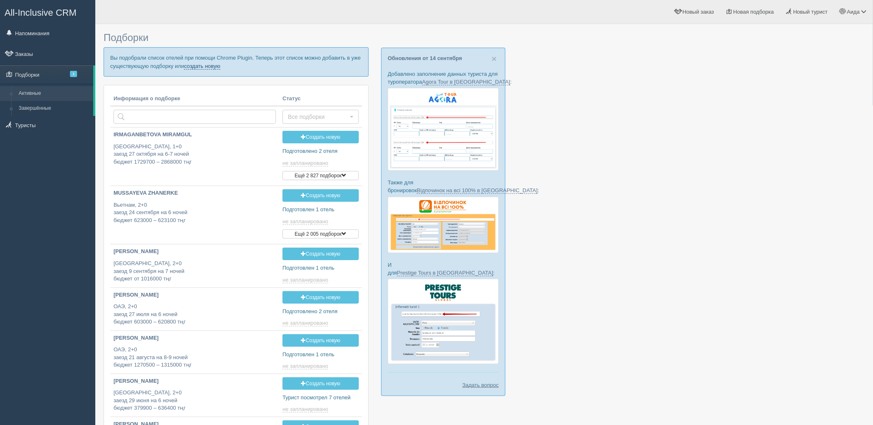
click at [202, 66] on link "создать новую" at bounding box center [202, 66] width 36 height 7
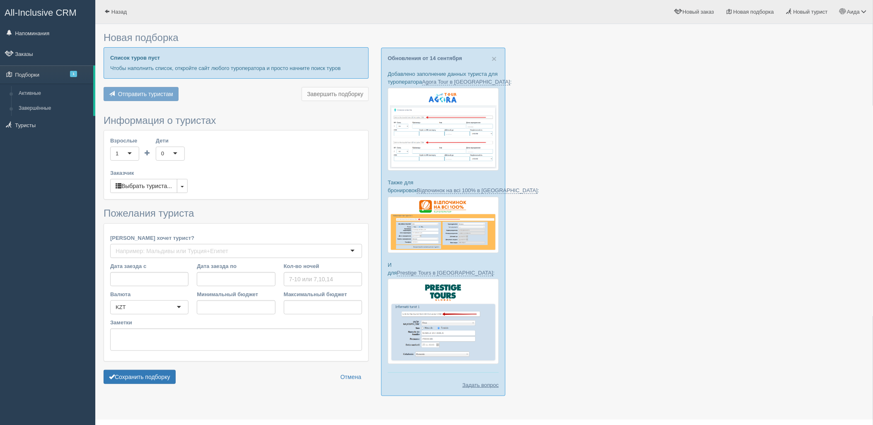
type input "7"
type input "1714000"
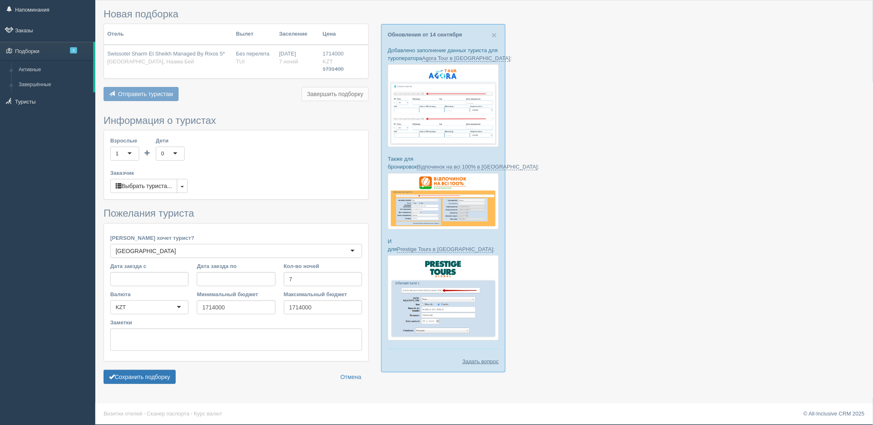
scroll to position [24, 0]
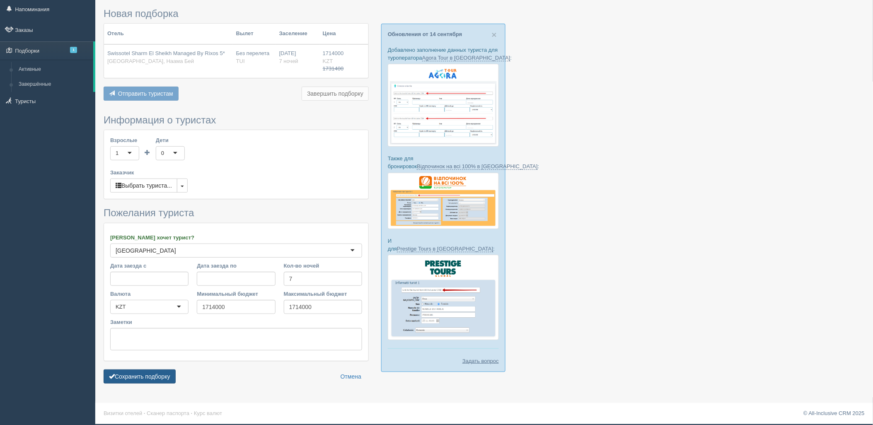
click at [152, 382] on button "Сохранить подборку" at bounding box center [140, 377] width 72 height 14
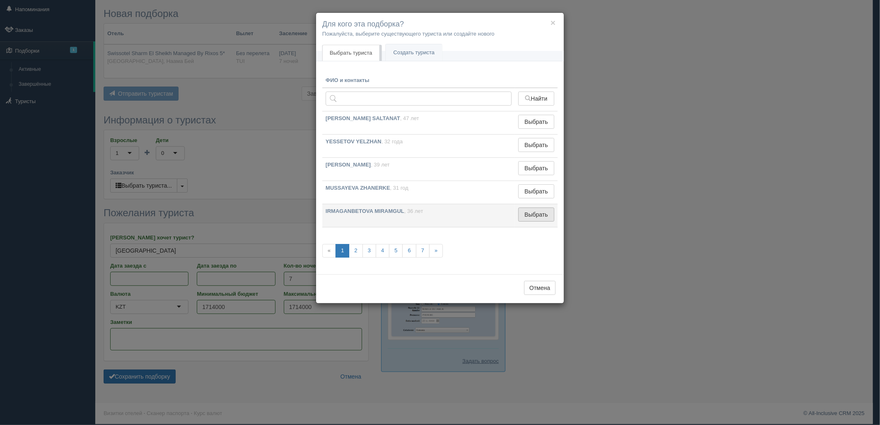
click at [527, 216] on button "Выбрать" at bounding box center [536, 215] width 36 height 14
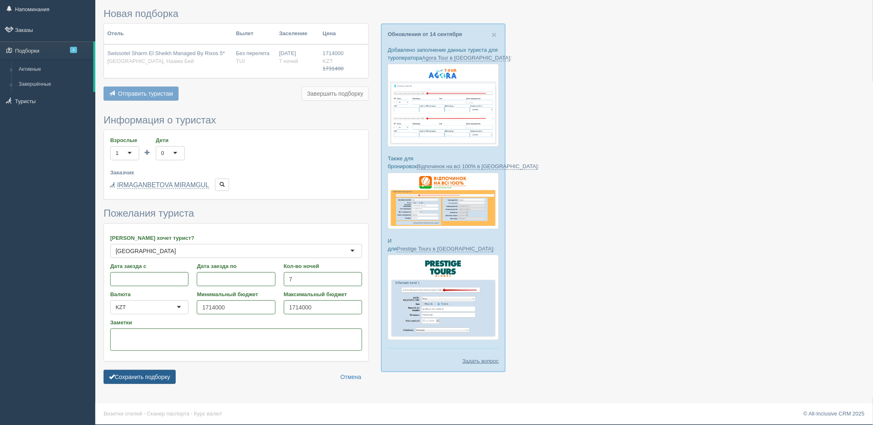
click at [167, 372] on button "Сохранить подборку" at bounding box center [140, 377] width 72 height 14
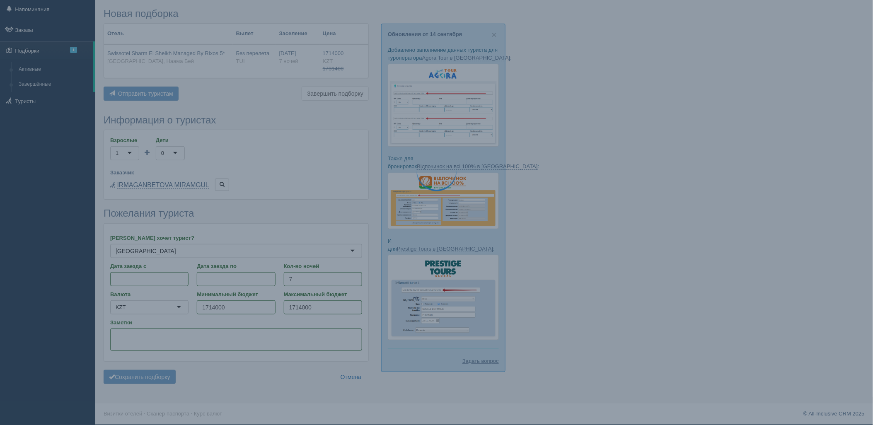
scroll to position [25, 0]
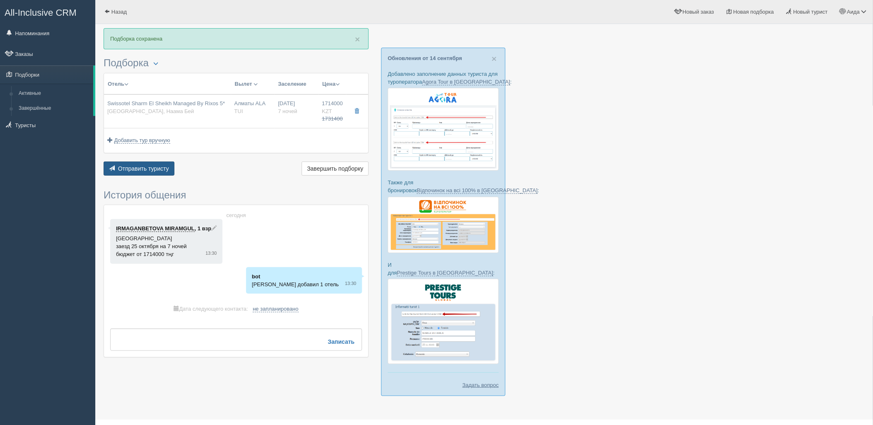
click at [141, 162] on button "Отправить туристу Отправить" at bounding box center [139, 169] width 71 height 14
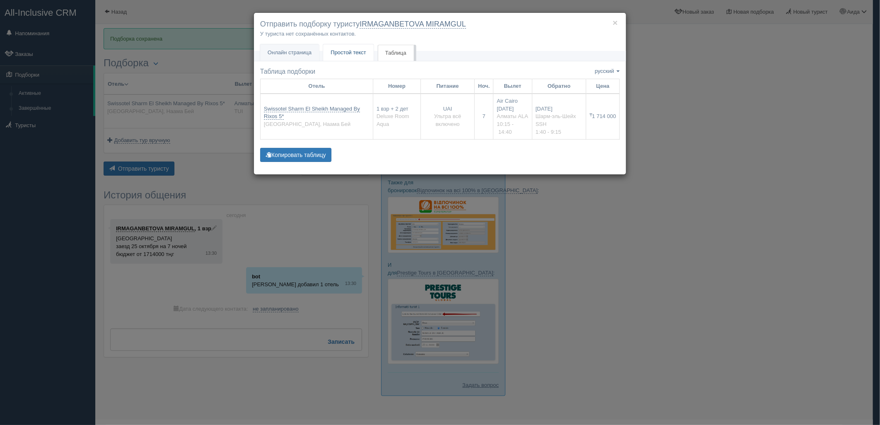
click at [354, 58] on link "Простой текст Текст" at bounding box center [348, 52] width 51 height 17
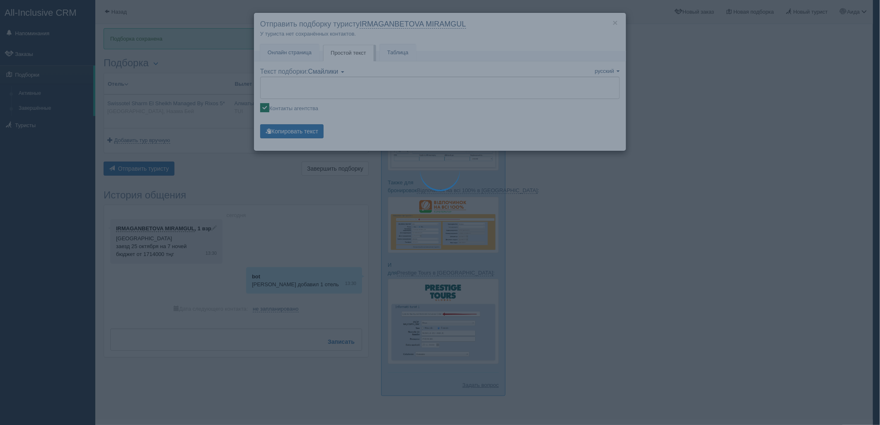
type textarea "🌞 Добрый день! Предлагаем Вам рассмотреть следующие варианты: 🌎 Египет, Наама Б…"
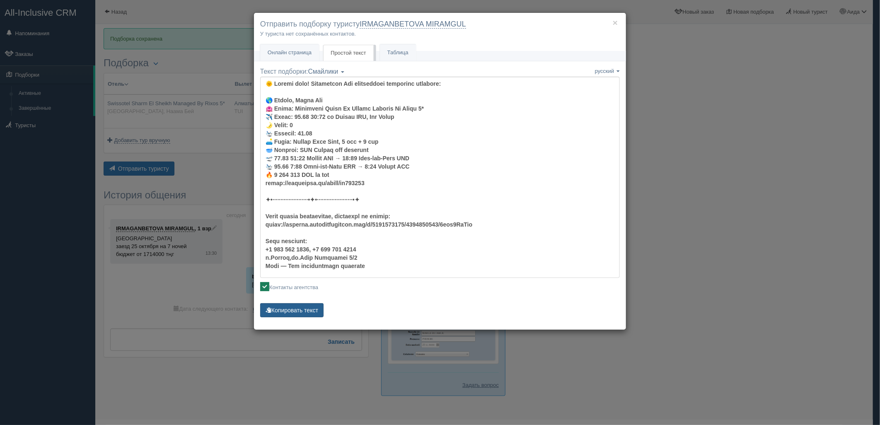
click at [311, 305] on button "Копировать текст" at bounding box center [291, 310] width 63 height 14
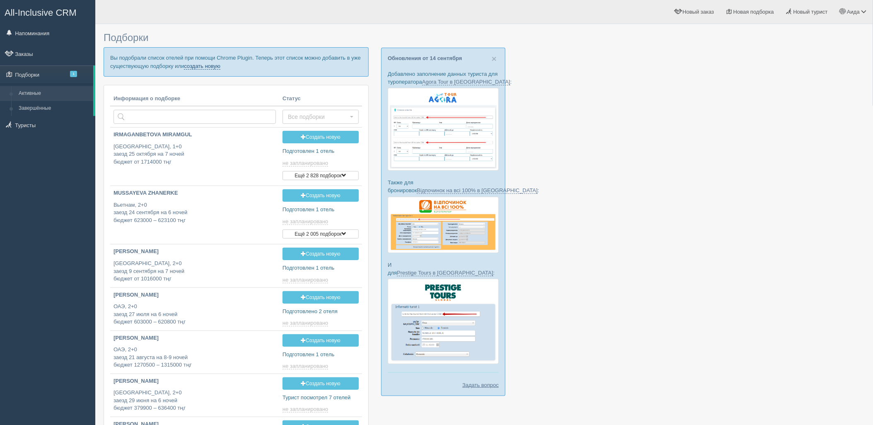
click at [211, 63] on link "создать новую" at bounding box center [202, 66] width 36 height 7
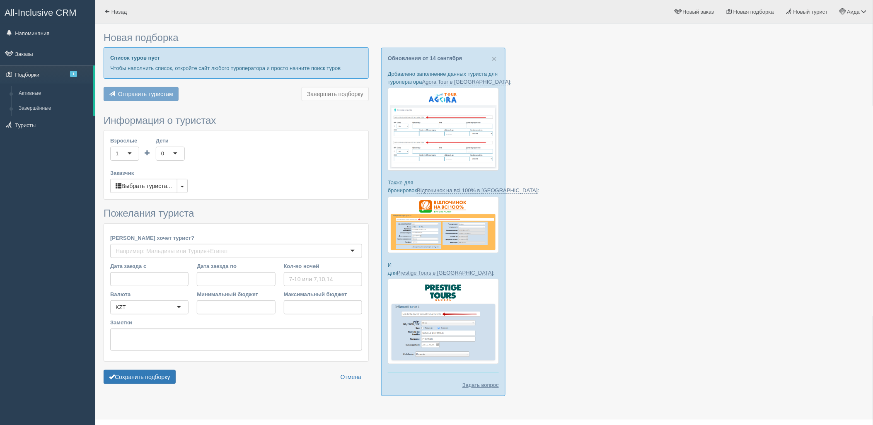
type input "7"
type input "1858700"
type input "1858800"
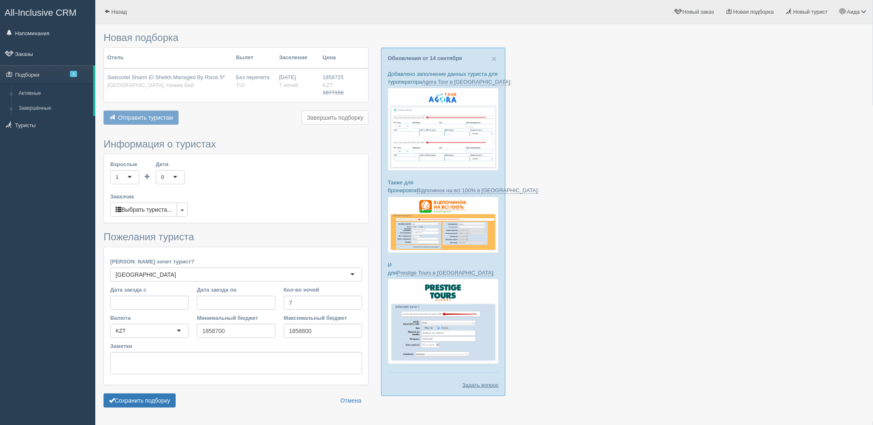
scroll to position [24, 0]
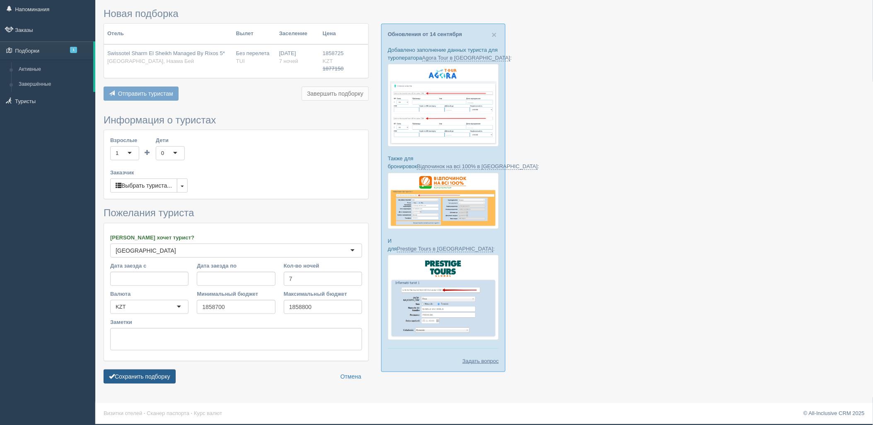
click at [142, 378] on button "Сохранить подборку" at bounding box center [140, 377] width 72 height 14
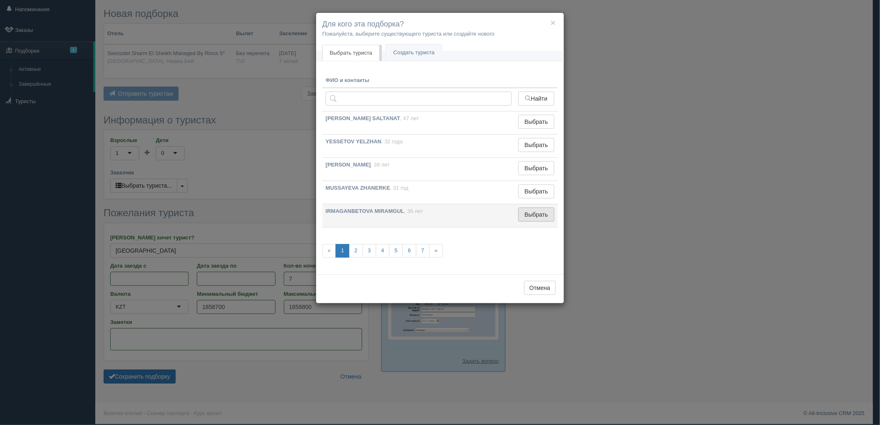
click at [541, 211] on button "Выбрать" at bounding box center [536, 215] width 36 height 14
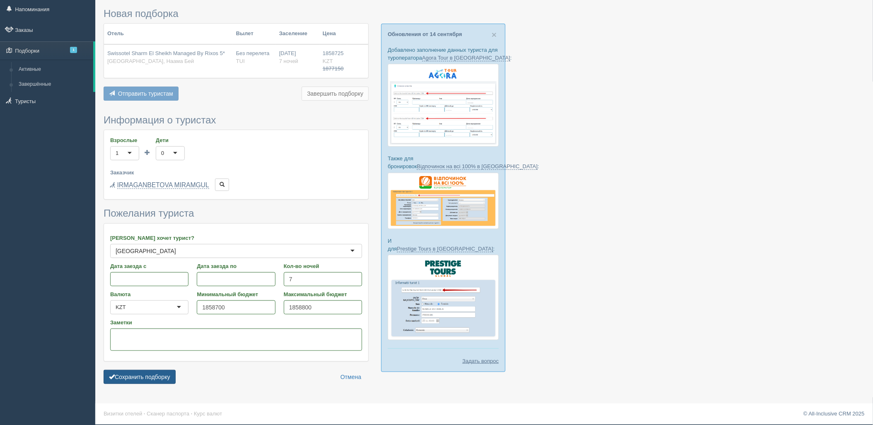
click at [163, 378] on button "Сохранить подборку" at bounding box center [140, 377] width 72 height 14
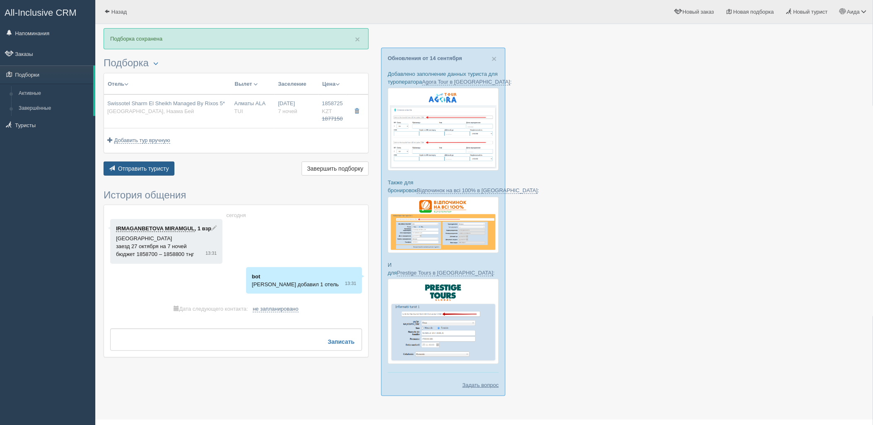
click at [147, 164] on button "Отправить туристу Отправить" at bounding box center [139, 169] width 71 height 14
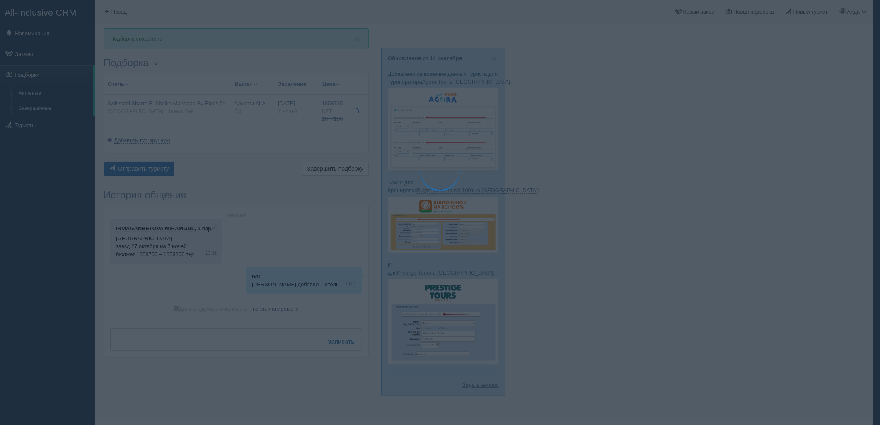
type textarea "🌞 Добрый день! Предлагаем Вам рассмотреть следующие варианты: 🌎 Египет, Наама Б…"
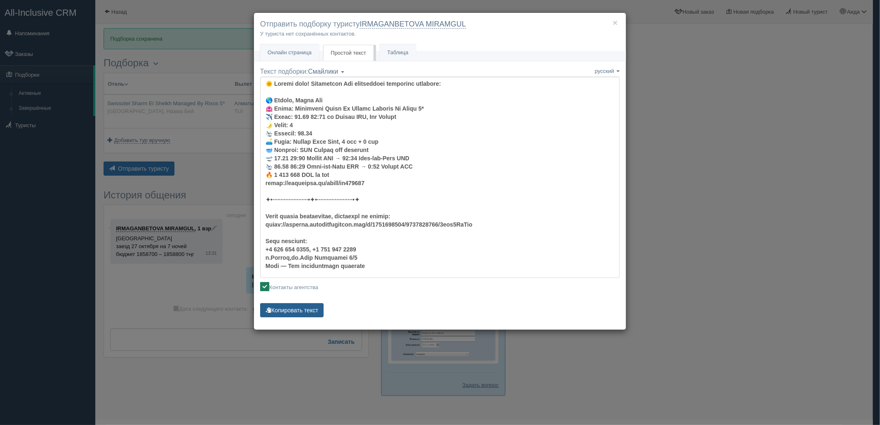
click at [308, 316] on button "Копировать текст" at bounding box center [291, 310] width 63 height 14
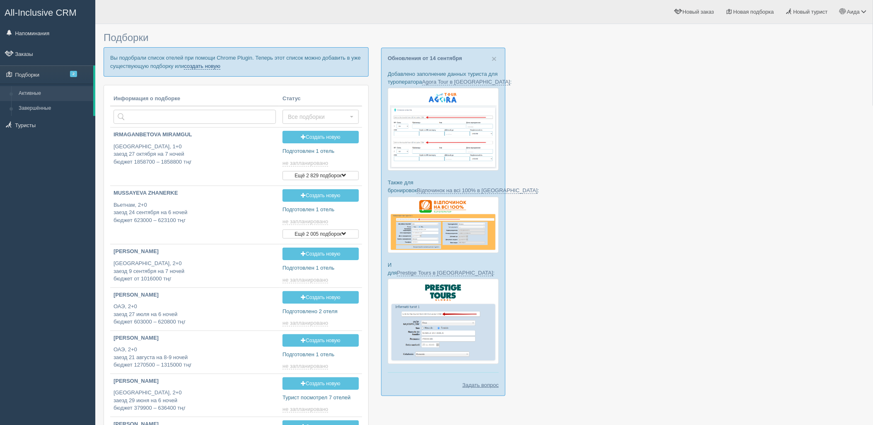
click at [188, 65] on link "создать новую" at bounding box center [202, 66] width 36 height 7
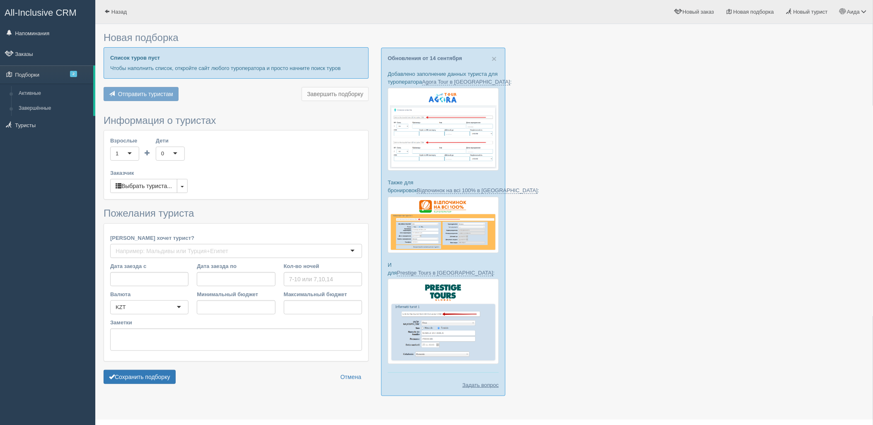
type input "6"
type input "2099900"
type input "2226600"
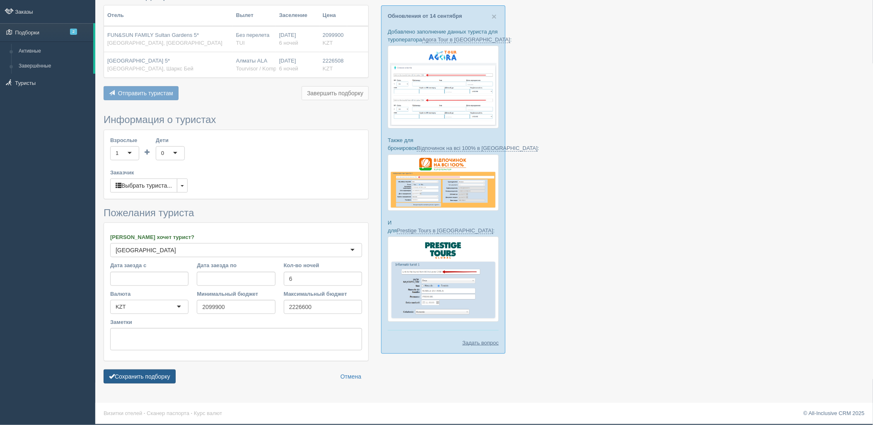
click at [146, 378] on button "Сохранить подборку" at bounding box center [140, 377] width 72 height 14
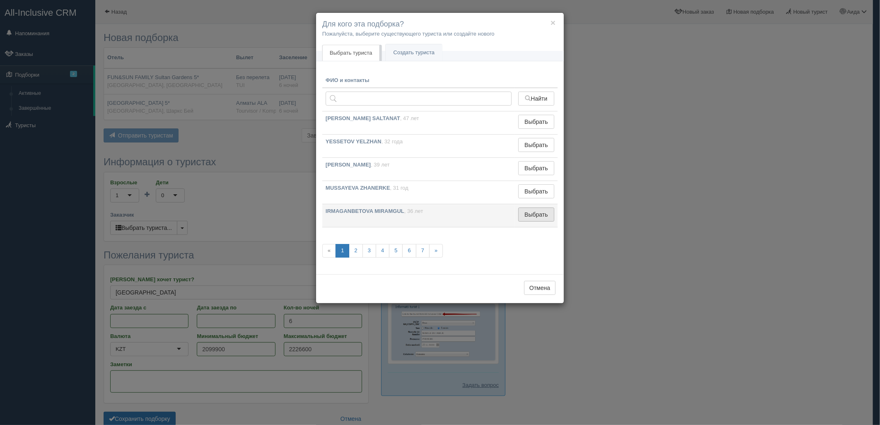
click at [544, 210] on button "Выбрать" at bounding box center [536, 215] width 36 height 14
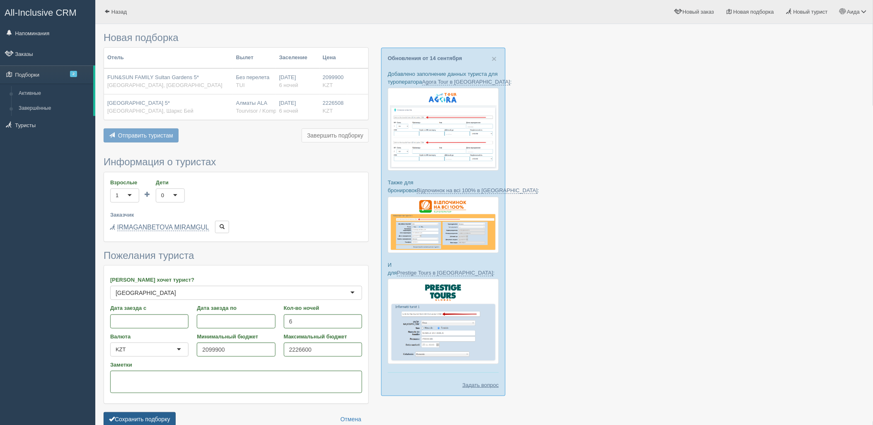
click at [165, 416] on button "Сохранить подборку" at bounding box center [140, 419] width 72 height 14
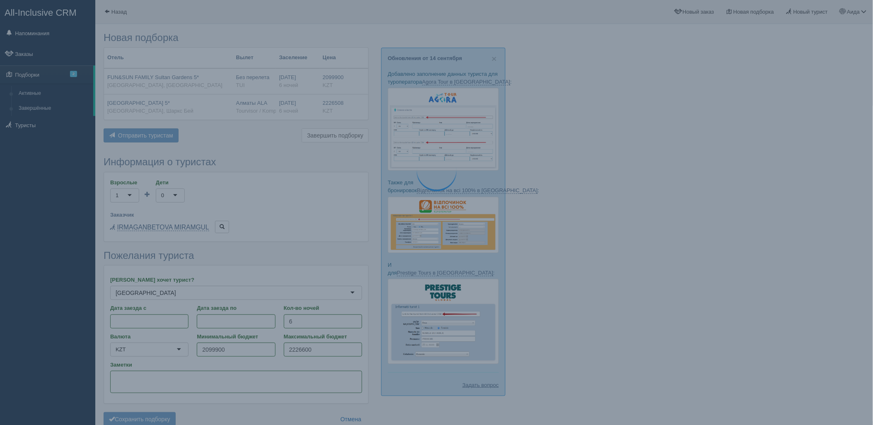
scroll to position [28, 0]
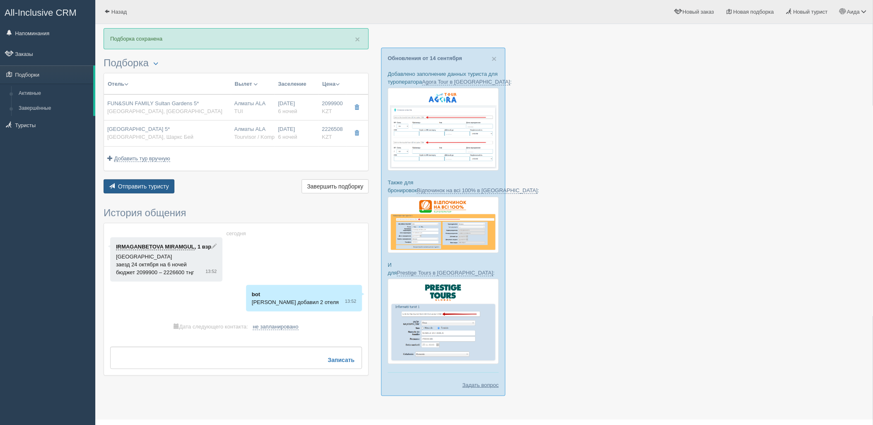
click at [151, 188] on span "Отправить туристу" at bounding box center [143, 186] width 51 height 7
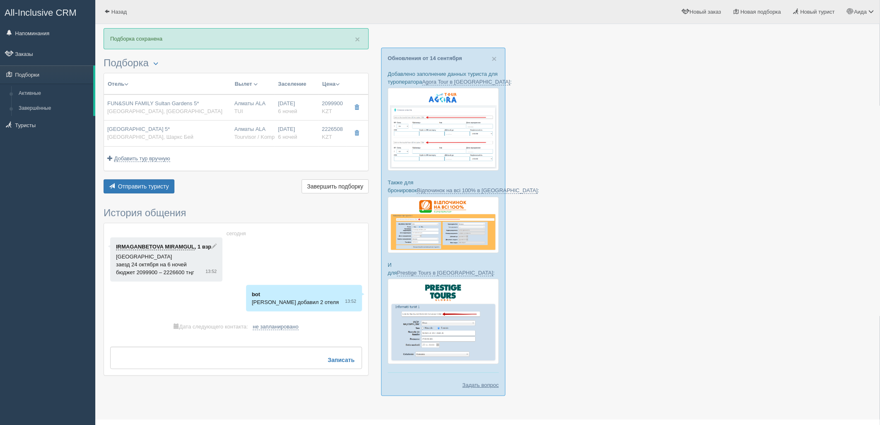
type textarea "🌞 Добрый день! Предлагаем Вам рассмотреть следующие варианты: 🌎 Египет, Шарм-эл…"
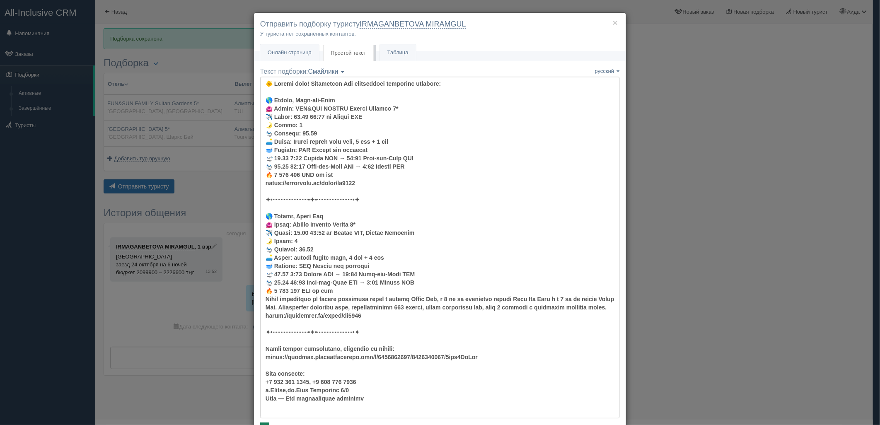
scroll to position [58, 0]
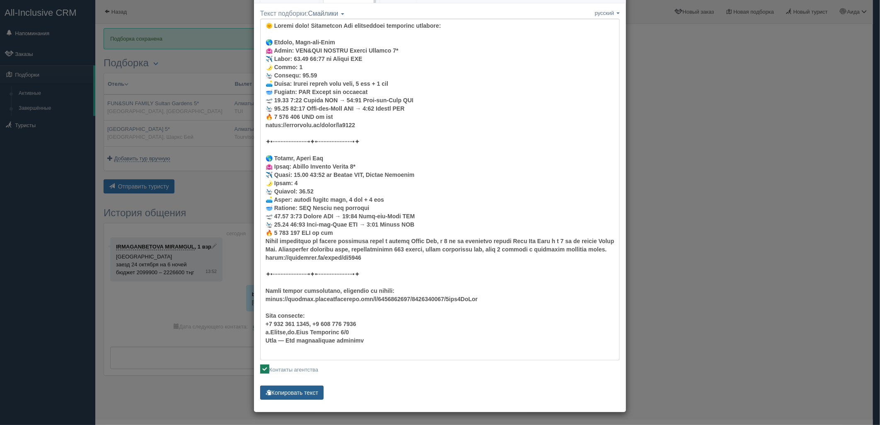
click at [289, 397] on button "Копировать текст" at bounding box center [291, 393] width 63 height 14
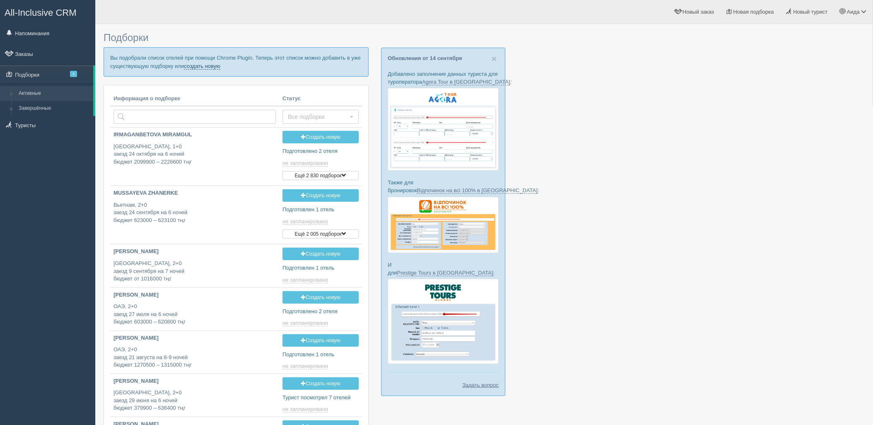
click at [206, 64] on link "создать новую" at bounding box center [202, 66] width 36 height 7
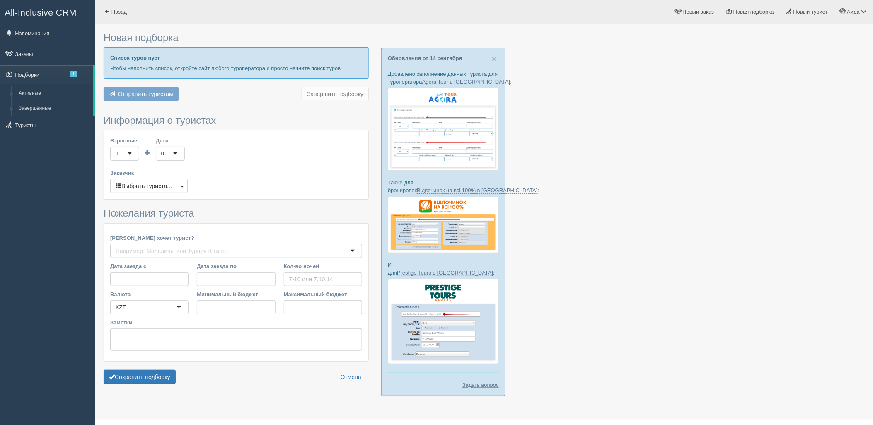
type input "7"
type input "2340800"
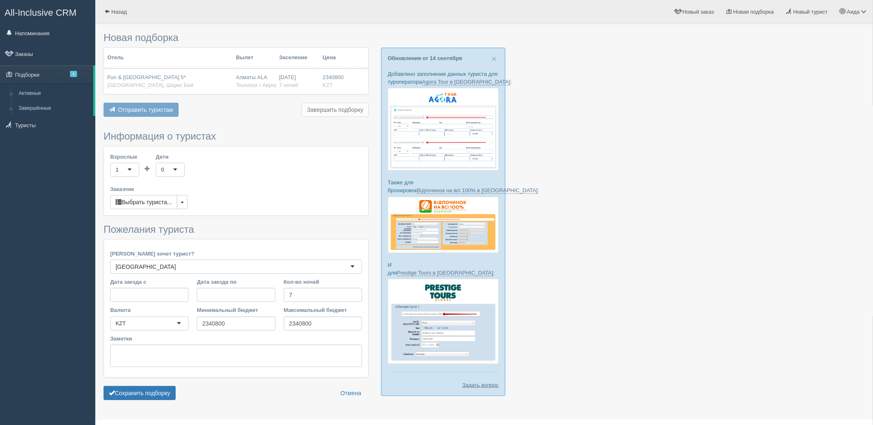
scroll to position [17, 0]
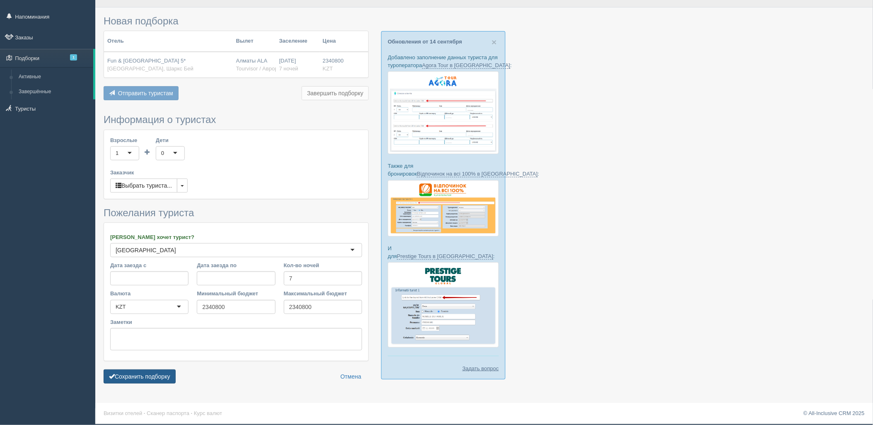
click at [165, 376] on button "Сохранить подборку" at bounding box center [140, 377] width 72 height 14
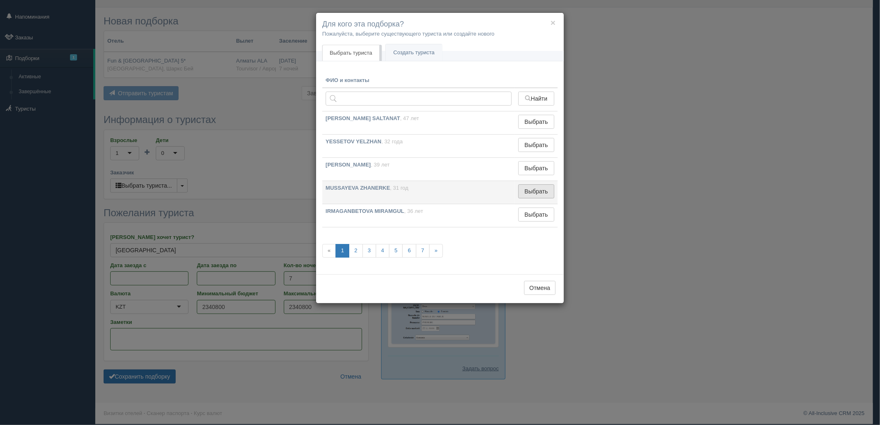
click at [543, 196] on button "Выбрать" at bounding box center [536, 191] width 36 height 14
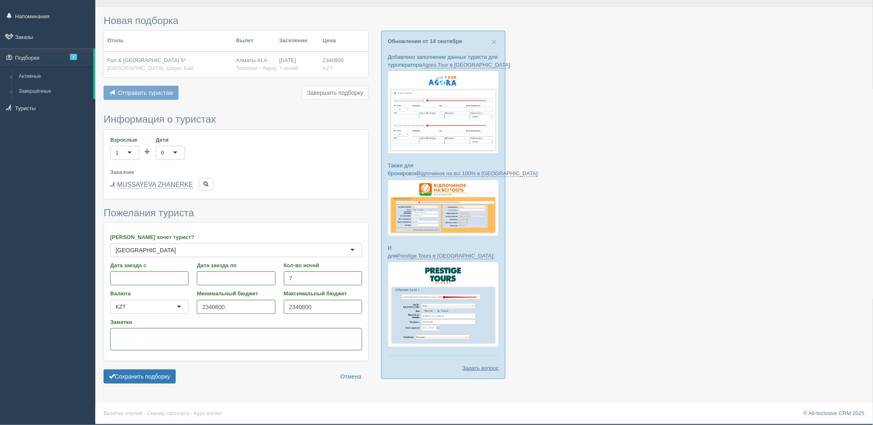
click at [147, 366] on form "Информация о туристах Взрослые 1 1 Дети 0 0 Возраст детей Заказчик Выбрать тури…" at bounding box center [236, 251] width 265 height 274
drag, startPoint x: 148, startPoint y: 369, endPoint x: 155, endPoint y: 371, distance: 6.9
click at [149, 369] on form "Информация о туристах Взрослые 1 1 Дети 0 0 Возраст детей Заказчик Выбрать тури…" at bounding box center [236, 251] width 265 height 274
click at [158, 378] on button "Сохранить подборку" at bounding box center [140, 377] width 72 height 14
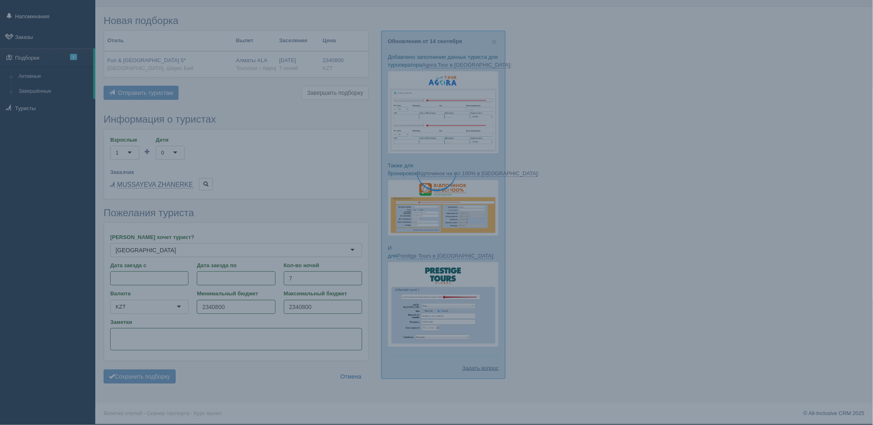
scroll to position [17, 0]
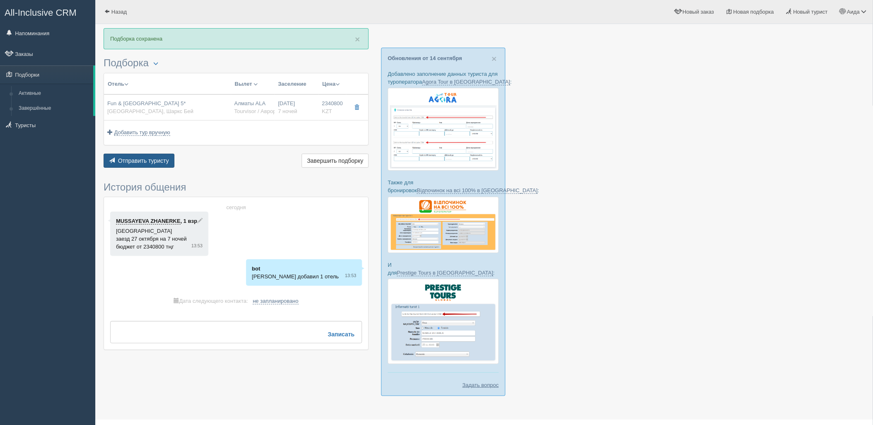
click at [142, 160] on span "Отправить туристу" at bounding box center [143, 160] width 51 height 7
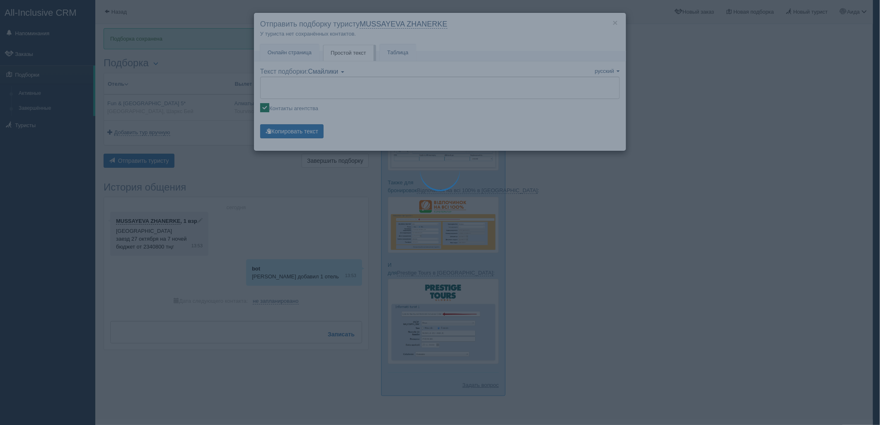
type textarea "🌞 Добрый день! Предлагаем Вам рассмотреть следующие варианты: 🌎 Египет, Шаркс Б…"
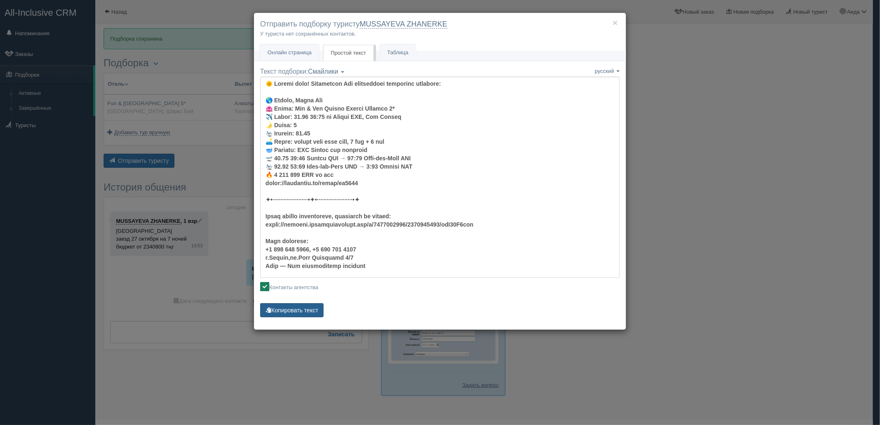
click at [302, 313] on button "Копировать текст" at bounding box center [291, 310] width 63 height 14
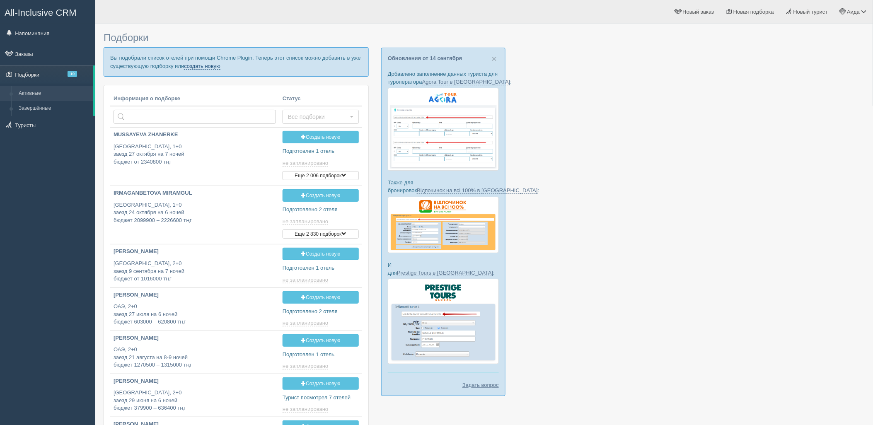
click at [203, 63] on link "создать новую" at bounding box center [202, 66] width 36 height 7
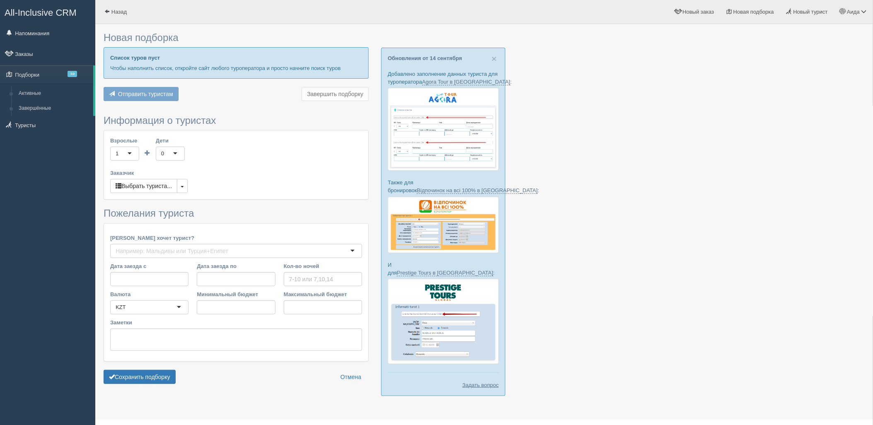
type input "4-5"
type input "1008700"
type input "1291600"
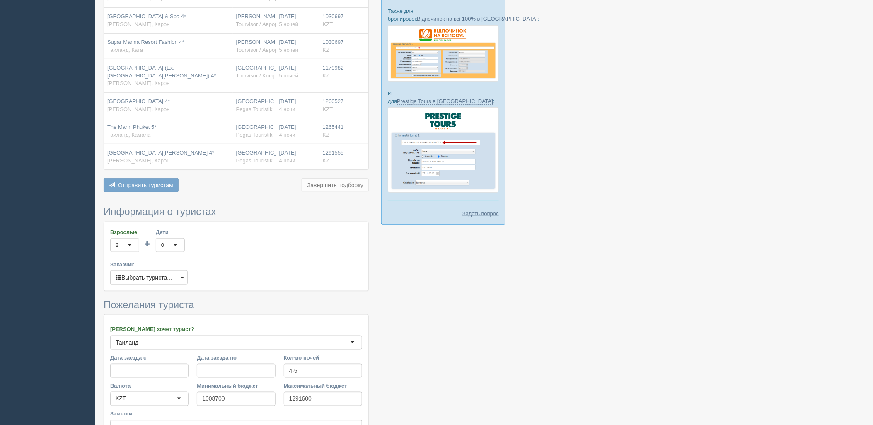
scroll to position [257, 0]
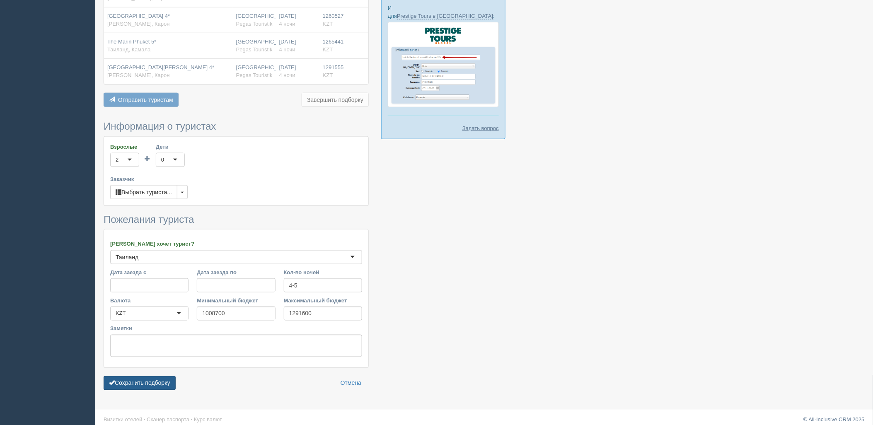
drag, startPoint x: 159, startPoint y: 373, endPoint x: 164, endPoint y: 372, distance: 5.1
click at [160, 376] on button "Сохранить подборку" at bounding box center [140, 383] width 72 height 14
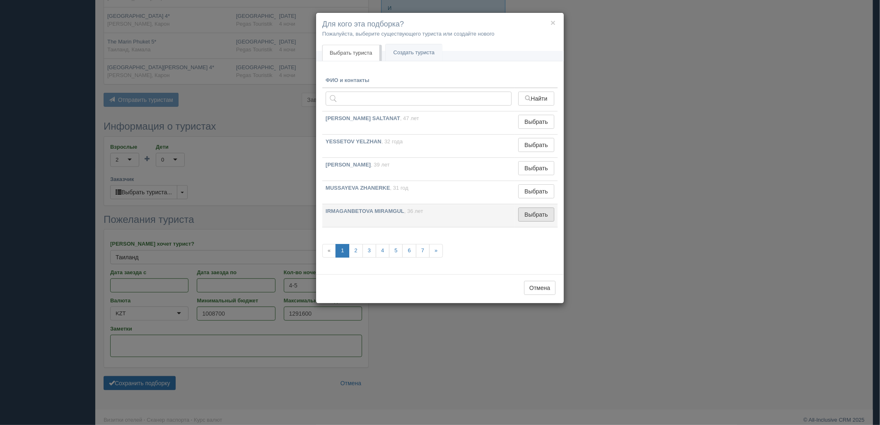
click at [551, 221] on button "Выбрать" at bounding box center [536, 215] width 36 height 14
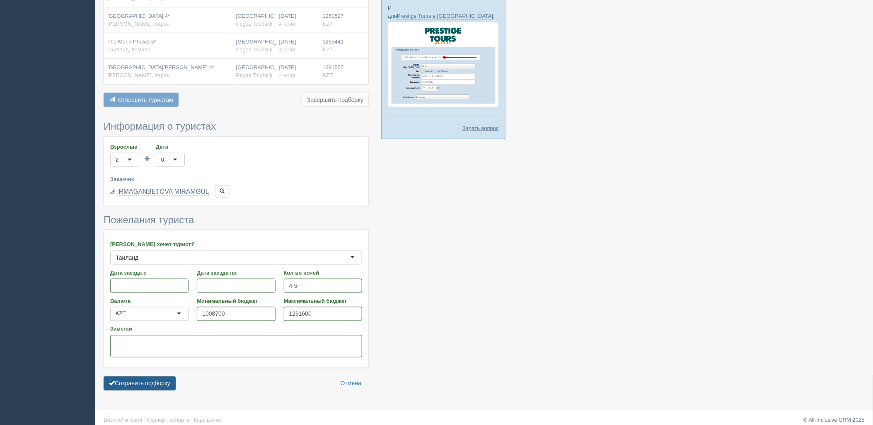
click at [142, 380] on button "Сохранить подборку" at bounding box center [140, 384] width 72 height 14
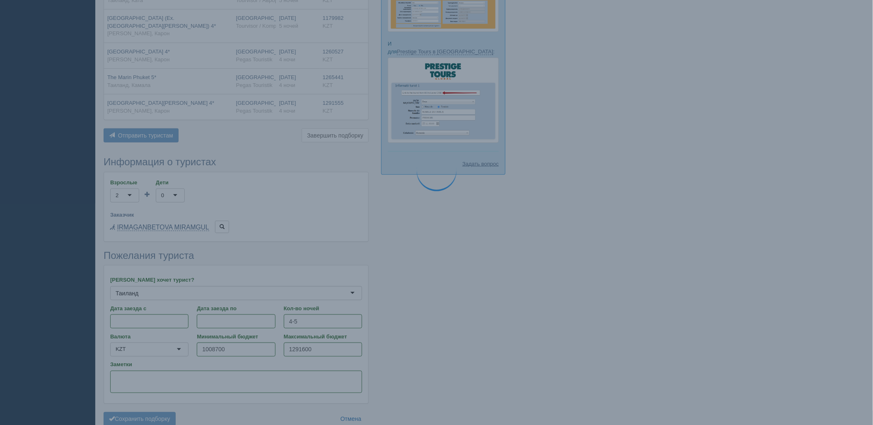
scroll to position [211, 0]
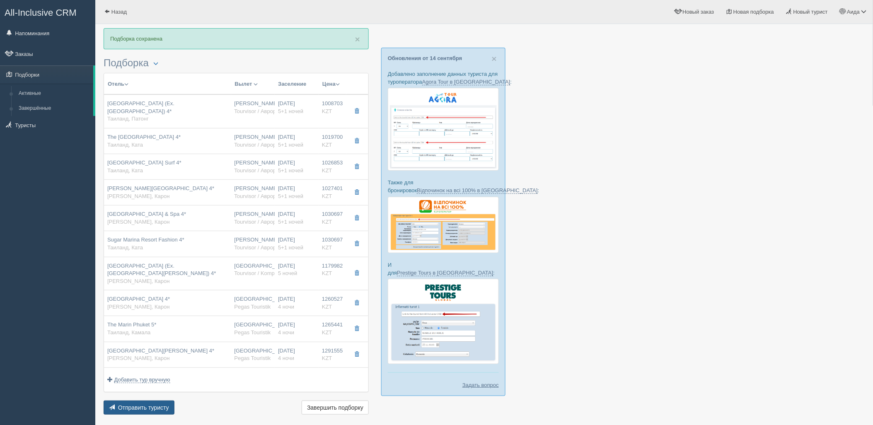
click at [167, 405] on span "Отправить туристу" at bounding box center [143, 408] width 51 height 7
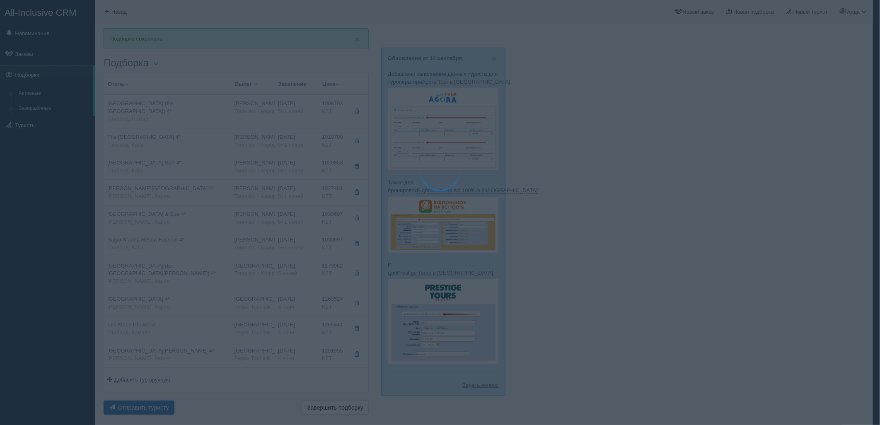
type textarea "🌞 Loremi dolo! Sitametcon Adi elitseddoei temporinc utlabore: 🌎 Etdolor, Magnaa…"
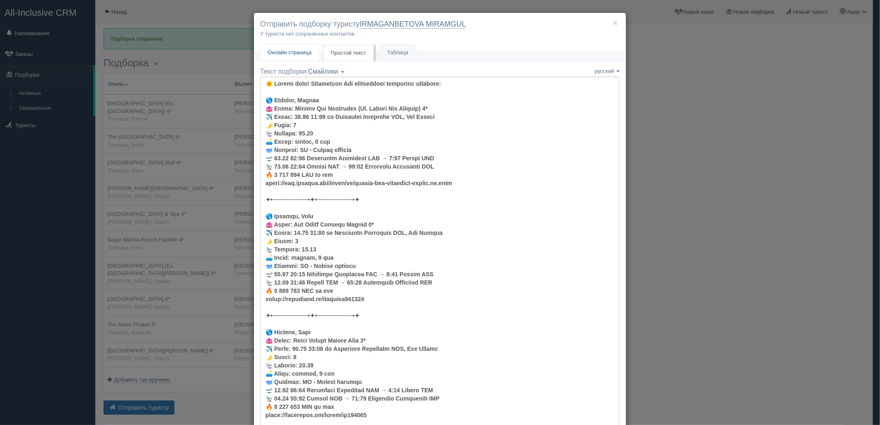
click at [278, 47] on link "Онлайн страница Онлайн" at bounding box center [289, 52] width 59 height 17
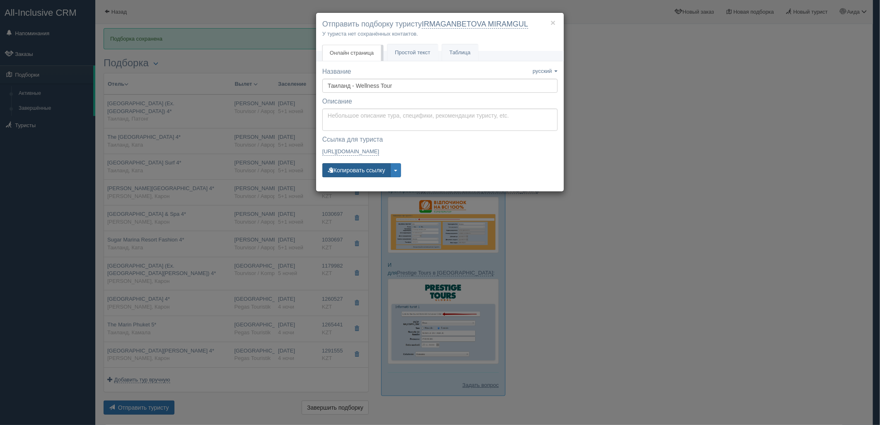
click at [339, 168] on button "Копировать ссылку" at bounding box center [356, 170] width 68 height 14
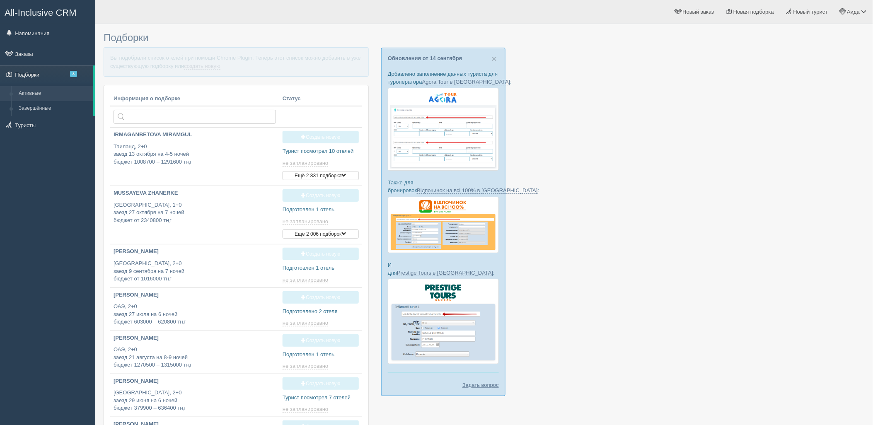
type input "2025-09-15 15:05"
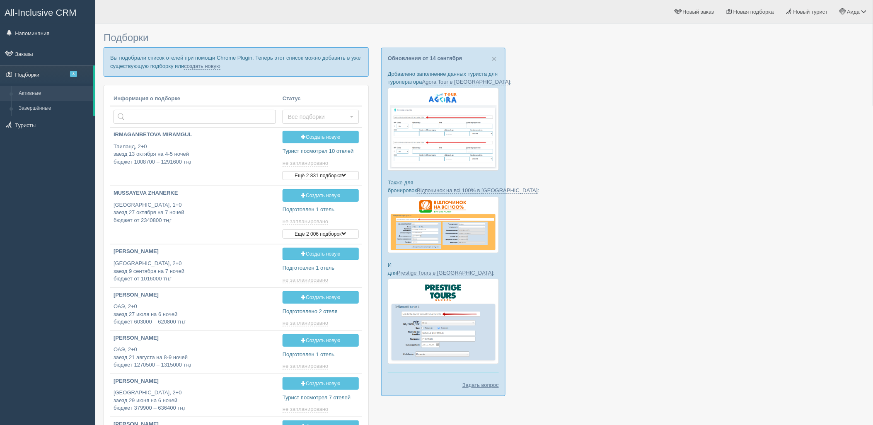
click at [214, 71] on p "Вы подобрали список отелей при помощи Chrome Plugin. Теперь этот список можно д…" at bounding box center [236, 61] width 265 height 29
click at [216, 69] on link "создать новую" at bounding box center [202, 66] width 36 height 7
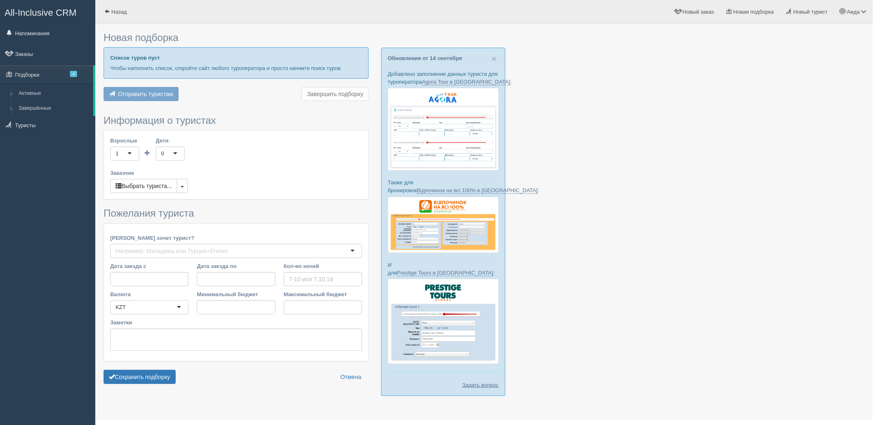
type input "5"
type input "1260500"
type input "1301100"
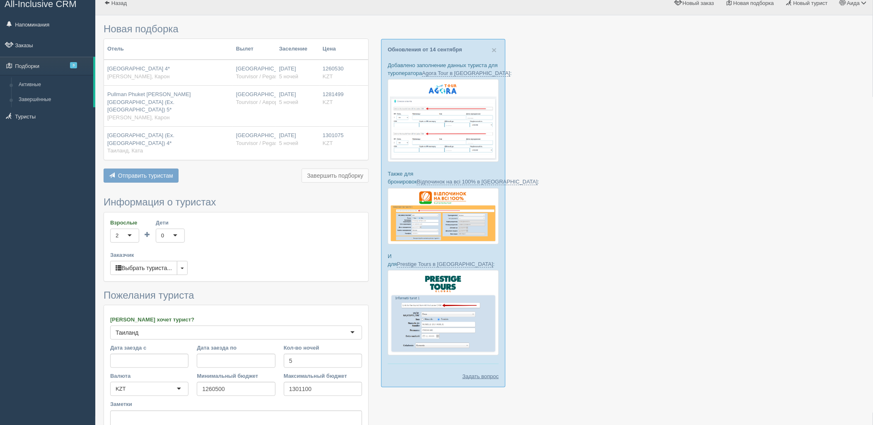
scroll to position [76, 0]
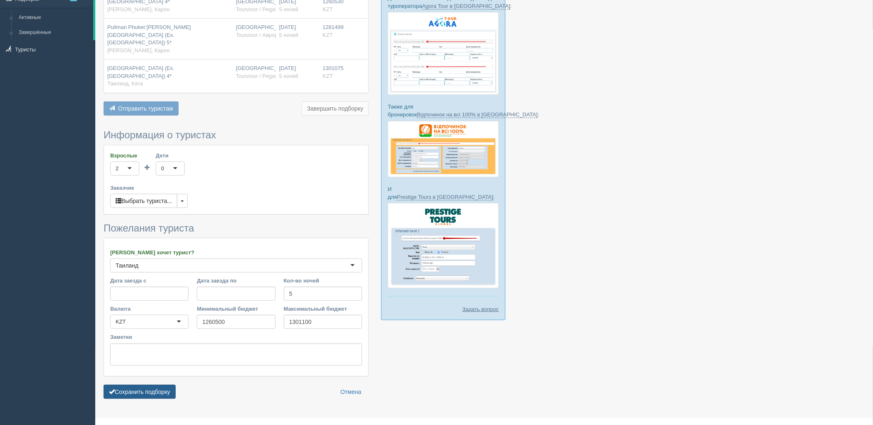
click at [168, 385] on button "Сохранить подборку" at bounding box center [140, 392] width 72 height 14
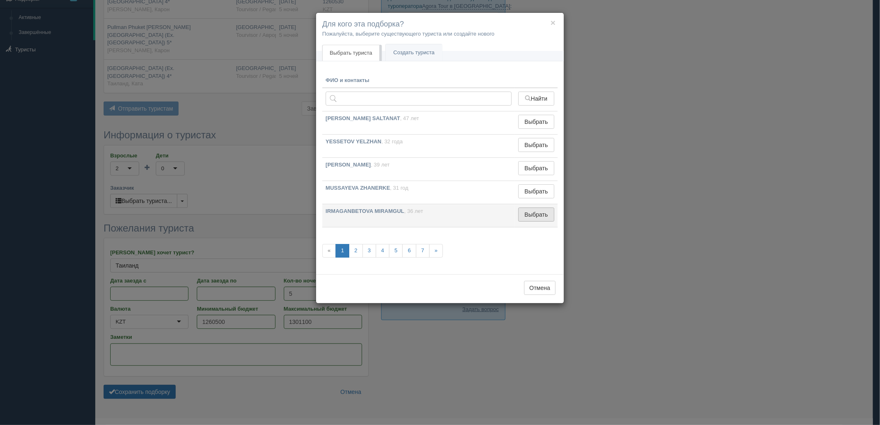
click at [532, 220] on button "Выбрать" at bounding box center [536, 215] width 36 height 14
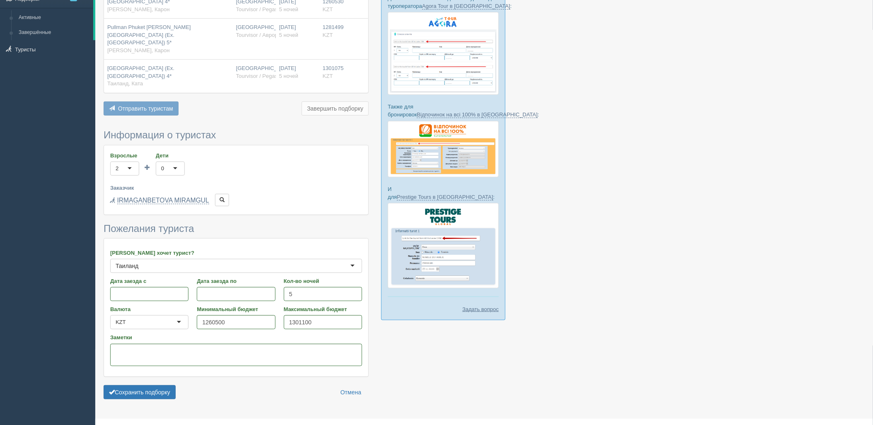
click at [153, 368] on form "Информация о туристах Взрослые 2 2 1 2 3 4 5 6 7 8 9 10 11 12 13 14 15 16 17 18…" at bounding box center [236, 267] width 265 height 274
drag, startPoint x: 159, startPoint y: 372, endPoint x: 164, endPoint y: 372, distance: 5.4
click at [160, 385] on button "Сохранить подборку" at bounding box center [140, 392] width 72 height 14
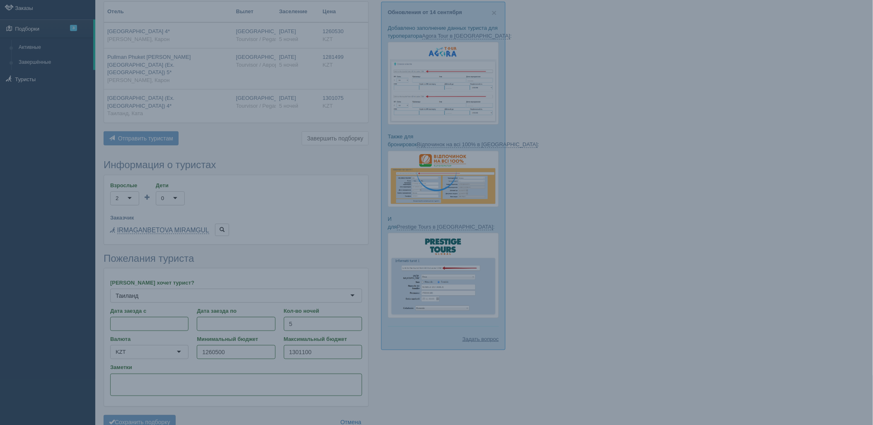
scroll to position [30, 0]
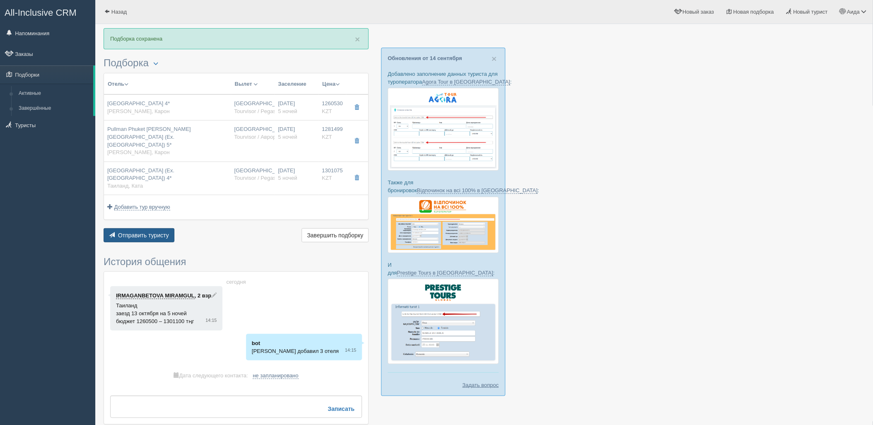
click at [151, 232] on span "Отправить туристу" at bounding box center [143, 235] width 51 height 7
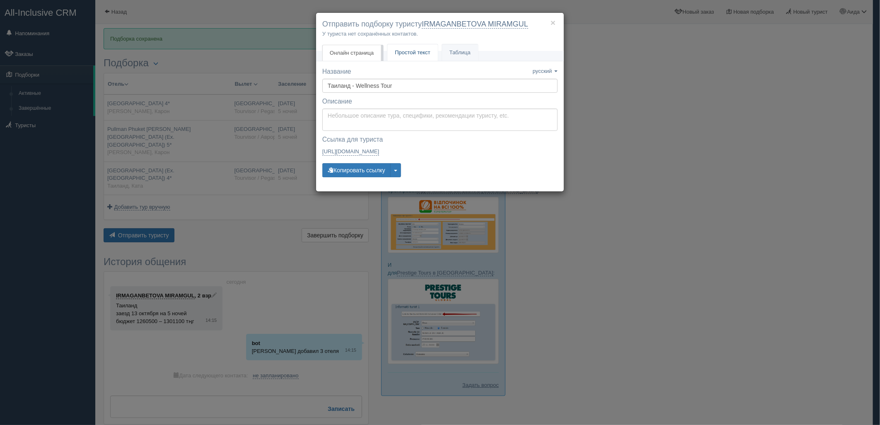
click at [405, 48] on link "Простой текст Текст" at bounding box center [413, 52] width 51 height 17
type textarea "🌞 Добрый день! Предлагаем Вам рассмотреть следующие варианты: 🌎 Таиланд, Карон …"
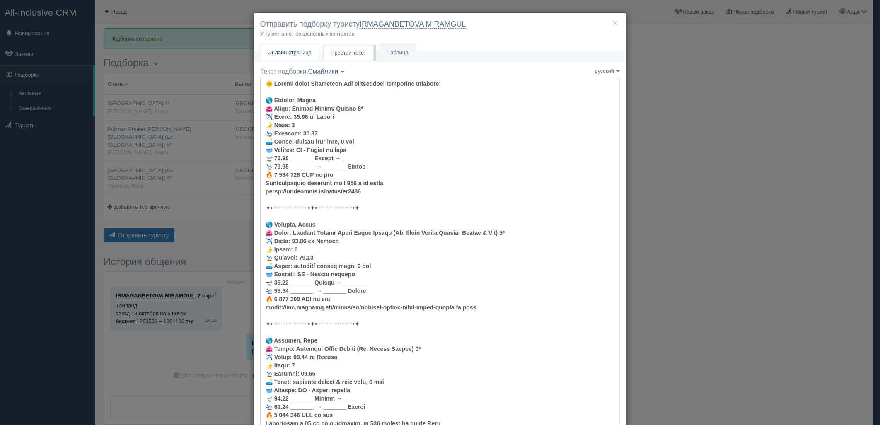
click at [306, 56] on link "Онлайн страница Онлайн" at bounding box center [289, 52] width 59 height 17
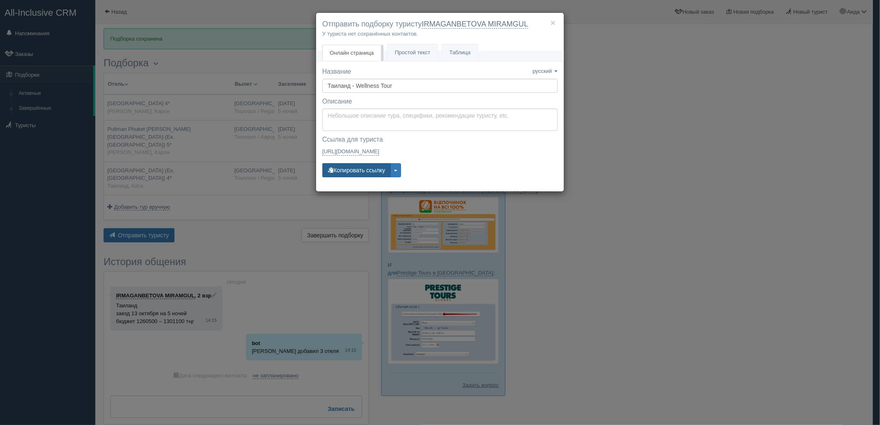
drag, startPoint x: 359, startPoint y: 165, endPoint x: 355, endPoint y: 167, distance: 4.6
click at [359, 166] on button "Копировать ссылку" at bounding box center [356, 170] width 68 height 14
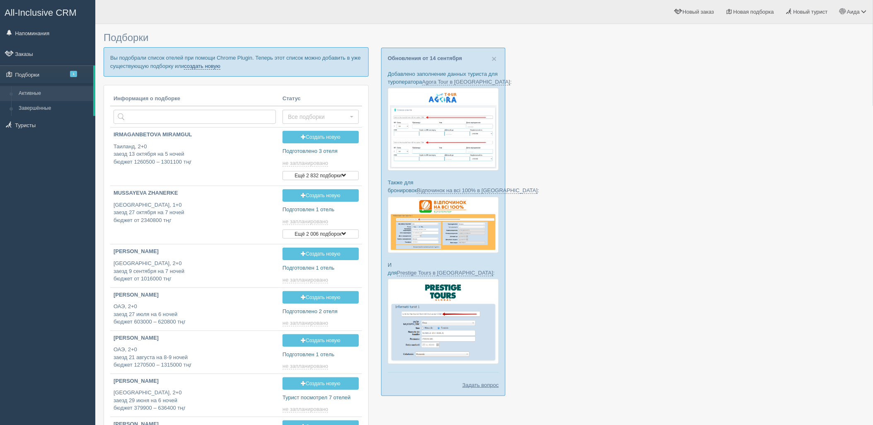
click at [209, 68] on link "создать новую" at bounding box center [202, 66] width 36 height 7
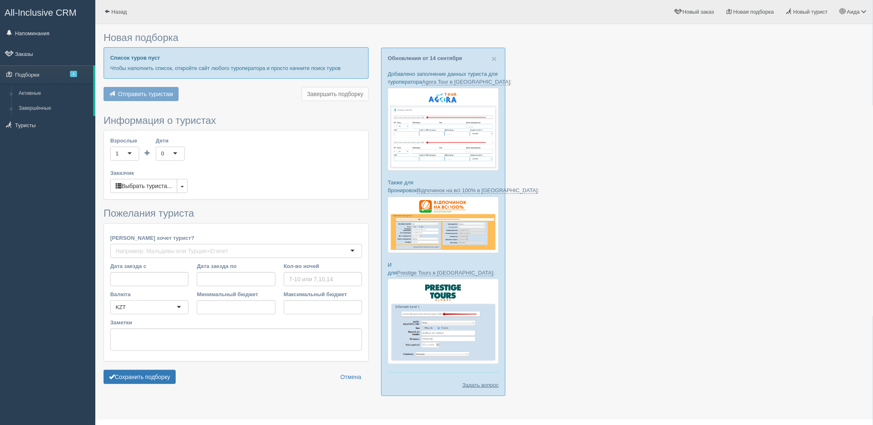
type input "4"
type input "1080700"
type input "1080800"
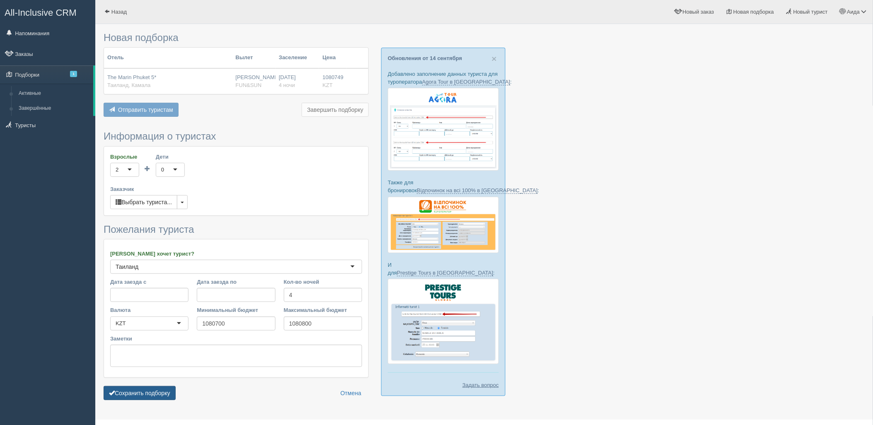
drag, startPoint x: 152, startPoint y: 385, endPoint x: 156, endPoint y: 390, distance: 6.5
click at [153, 385] on form "Информация о туристах Взрослые 2 2 1 2 3 4 5 6 7 8 9 10 11 12 13 14 15 16 17 18…" at bounding box center [236, 267] width 265 height 273
click at [158, 393] on button "Сохранить подборку" at bounding box center [140, 393] width 72 height 14
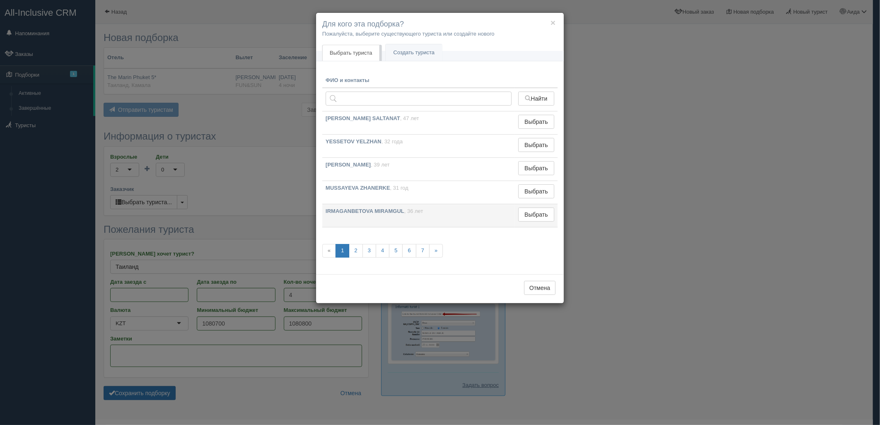
click at [537, 225] on td "Выбрать Выбран" at bounding box center [536, 215] width 43 height 23
click at [544, 210] on button "Выбрать" at bounding box center [536, 215] width 36 height 14
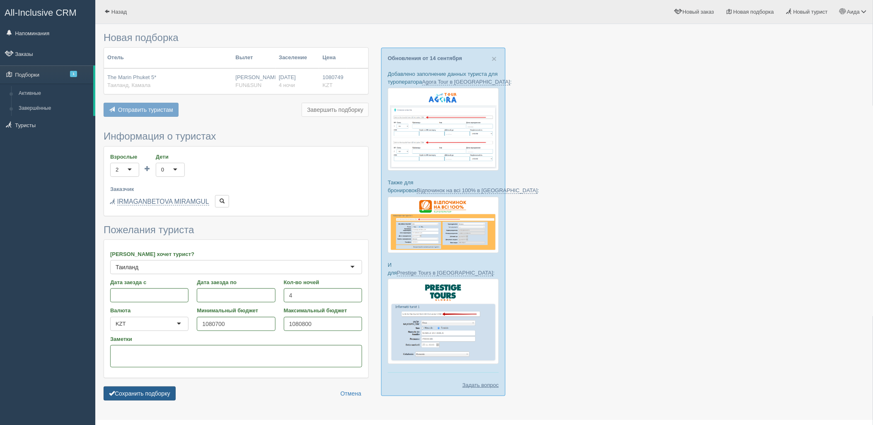
click at [151, 390] on button "Сохранить подборку" at bounding box center [140, 394] width 72 height 14
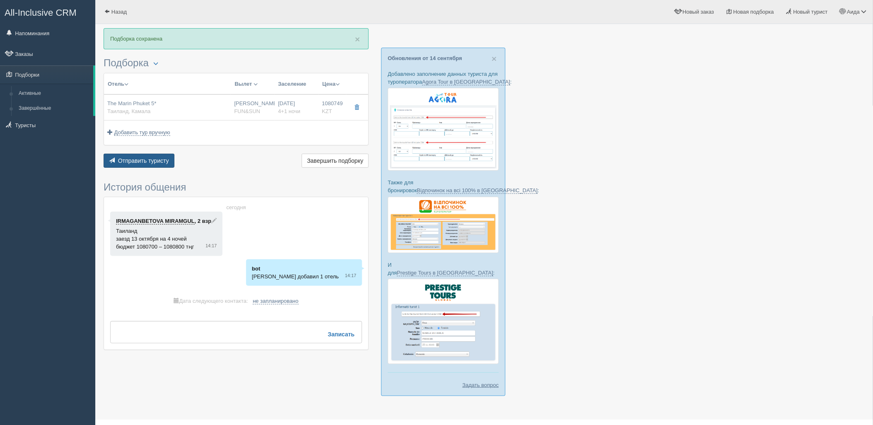
click at [169, 160] on button "Отправить туристу Отправить" at bounding box center [139, 161] width 71 height 14
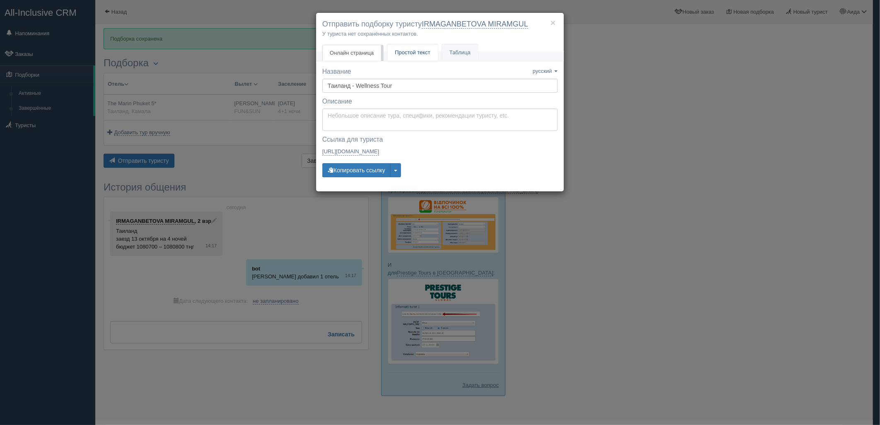
click at [400, 51] on span "Простой текст" at bounding box center [413, 52] width 36 height 6
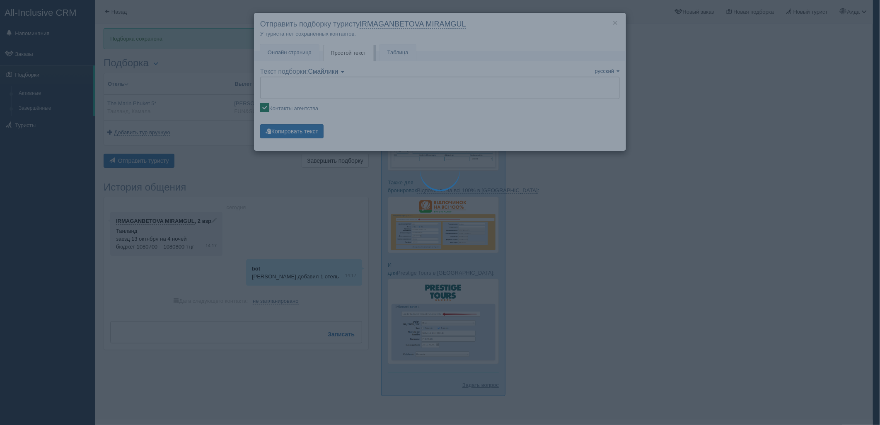
type textarea "🌞 Добрый день! Предлагаем Вам рассмотреть следующие варианты: 🌎 Таиланд, Камала…"
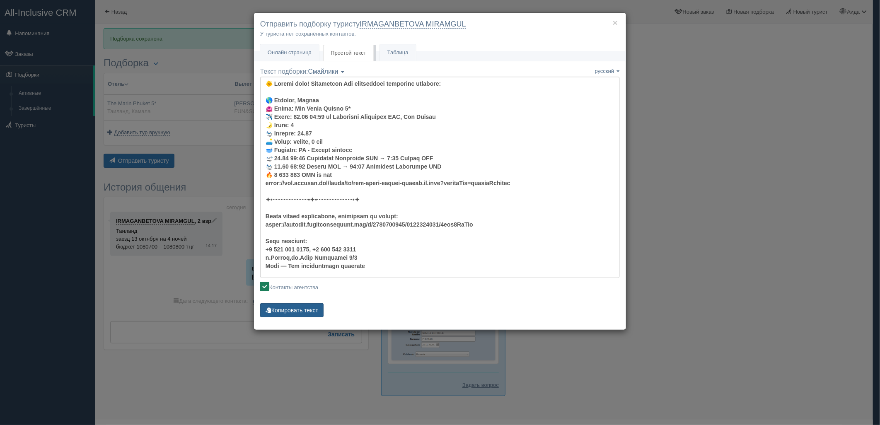
click at [308, 312] on button "Копировать текст" at bounding box center [291, 310] width 63 height 14
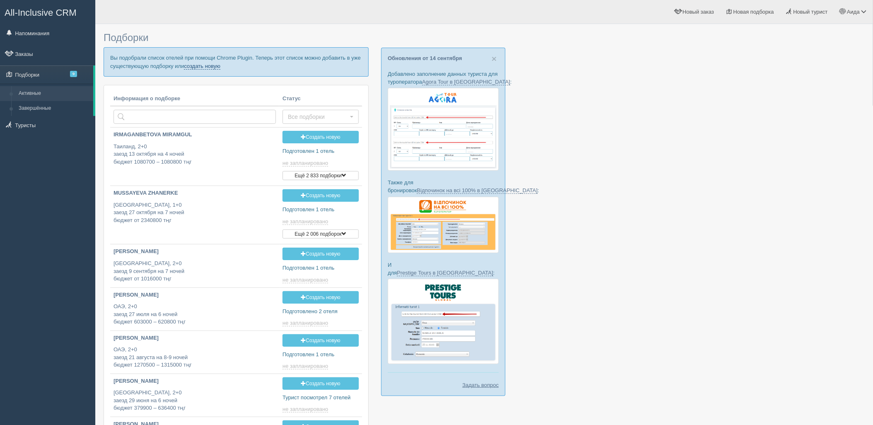
click at [213, 68] on link "создать новую" at bounding box center [202, 66] width 36 height 7
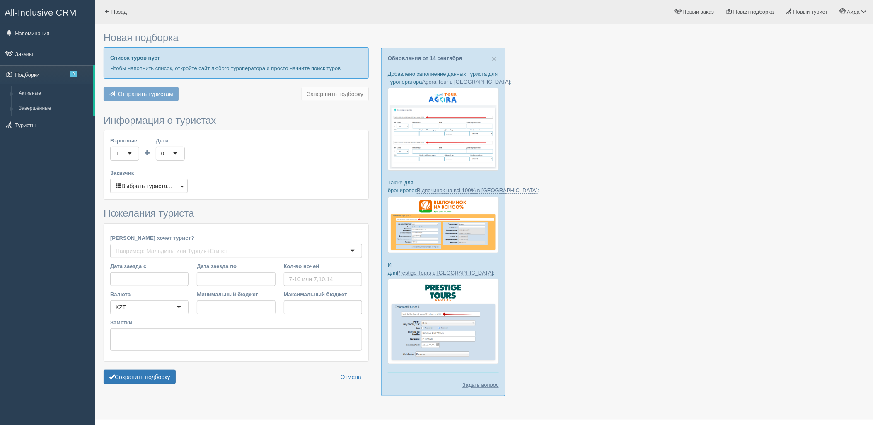
type input "7"
type input "1141800"
type input "1521300"
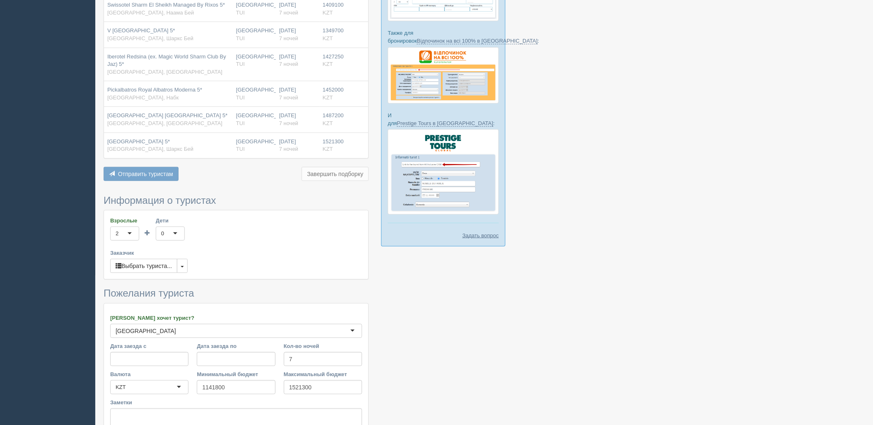
scroll to position [231, 0]
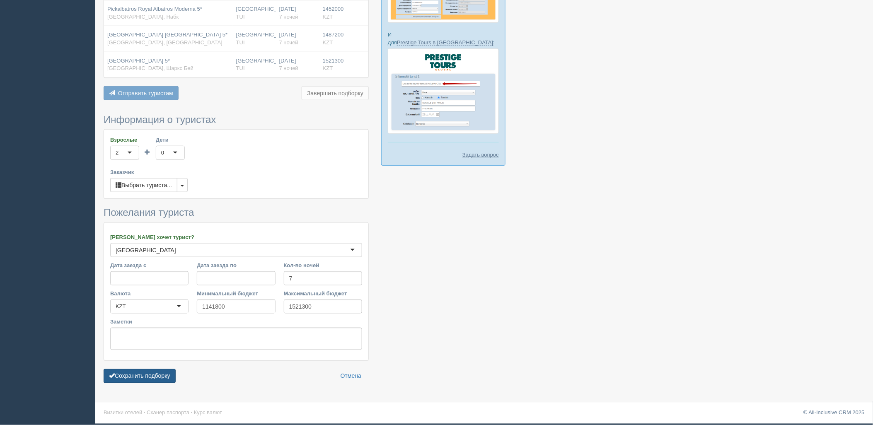
click at [136, 383] on button "Сохранить подборку" at bounding box center [140, 376] width 72 height 14
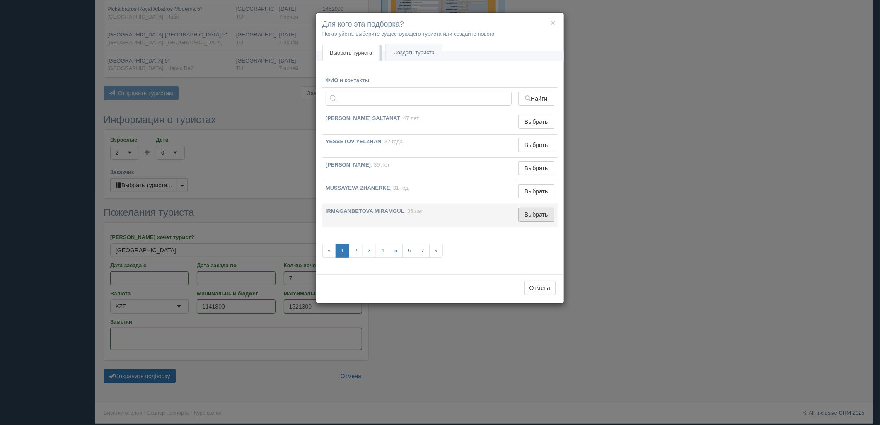
click at [542, 211] on button "Выбрать" at bounding box center [536, 215] width 36 height 14
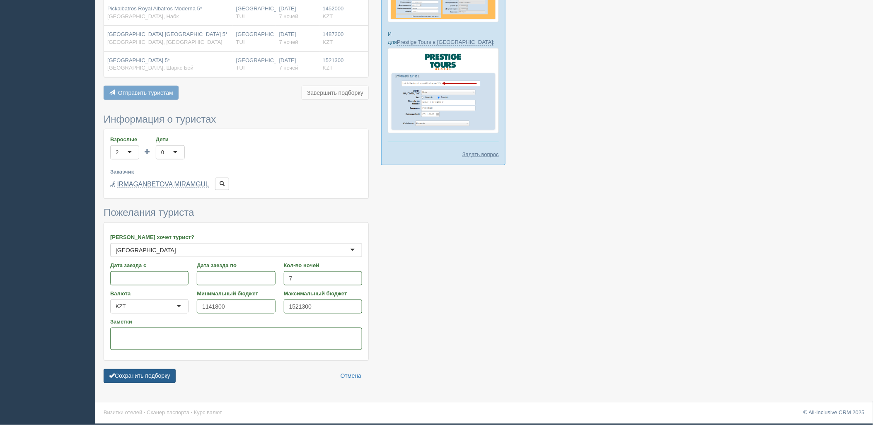
click at [160, 376] on button "Сохранить подборку" at bounding box center [140, 376] width 72 height 14
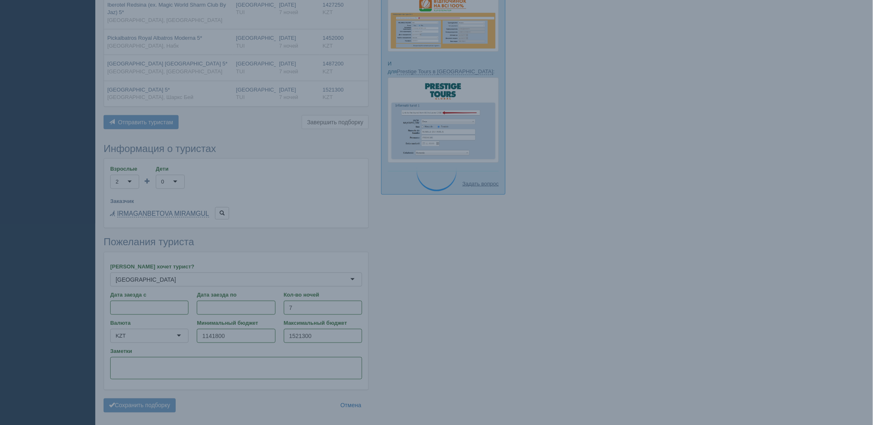
scroll to position [185, 0]
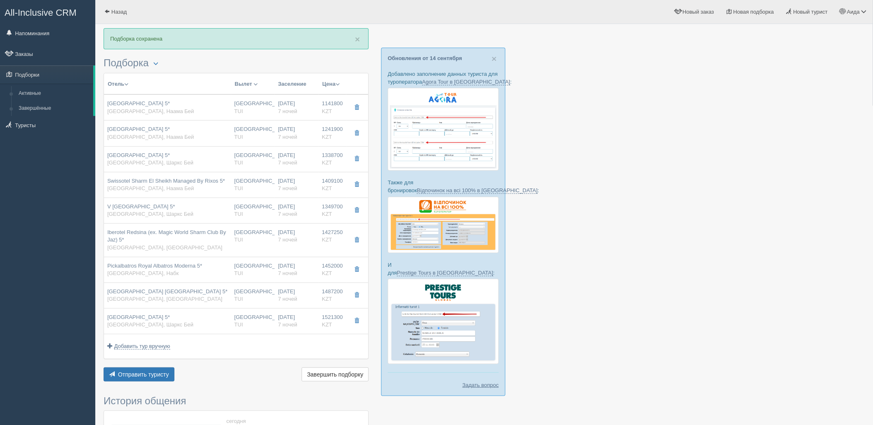
click at [150, 366] on div "Отель Разделить отели... Вылет Выезд Авиа Автобус Заселение Цена Дешёвые вначале" at bounding box center [236, 228] width 265 height 311
click at [155, 370] on button "Отправить туристу Отправить" at bounding box center [139, 375] width 71 height 14
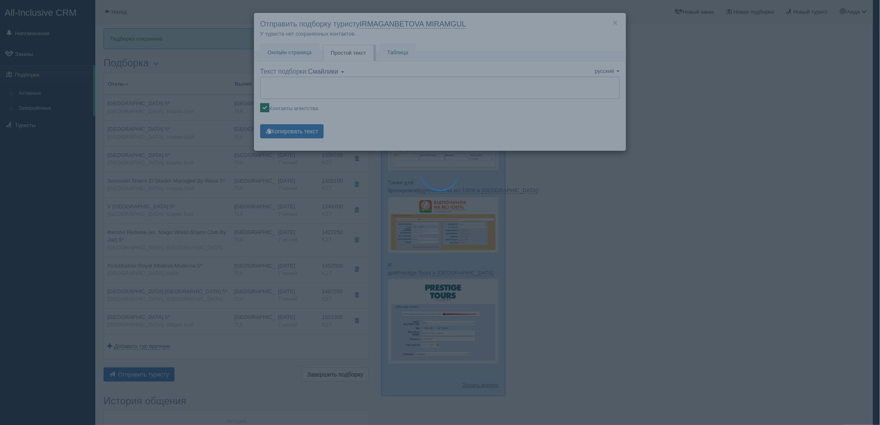
type textarea "🌞 Loremi dolo! Sitametcon Adi elitseddoei temporinc utlabore: 🌎 Etdolo, Magna A…"
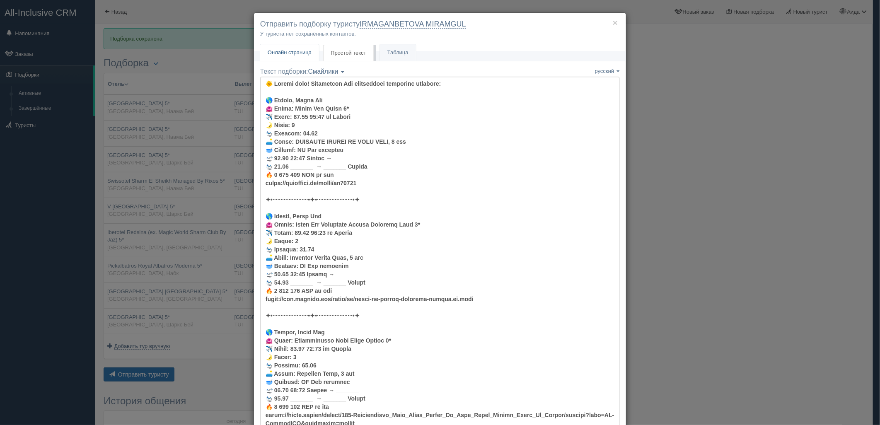
click at [298, 52] on span "Онлайн страница" at bounding box center [290, 52] width 44 height 6
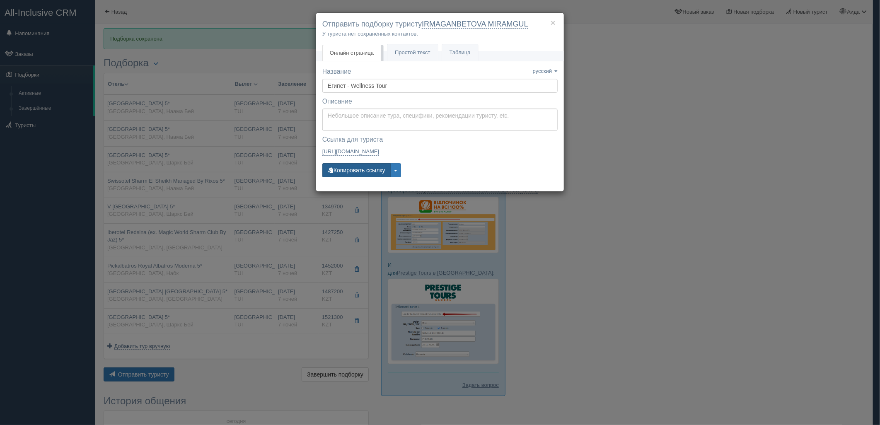
click at [343, 166] on button "Копировать ссылку" at bounding box center [356, 170] width 68 height 14
